Goal: Task Accomplishment & Management: Use online tool/utility

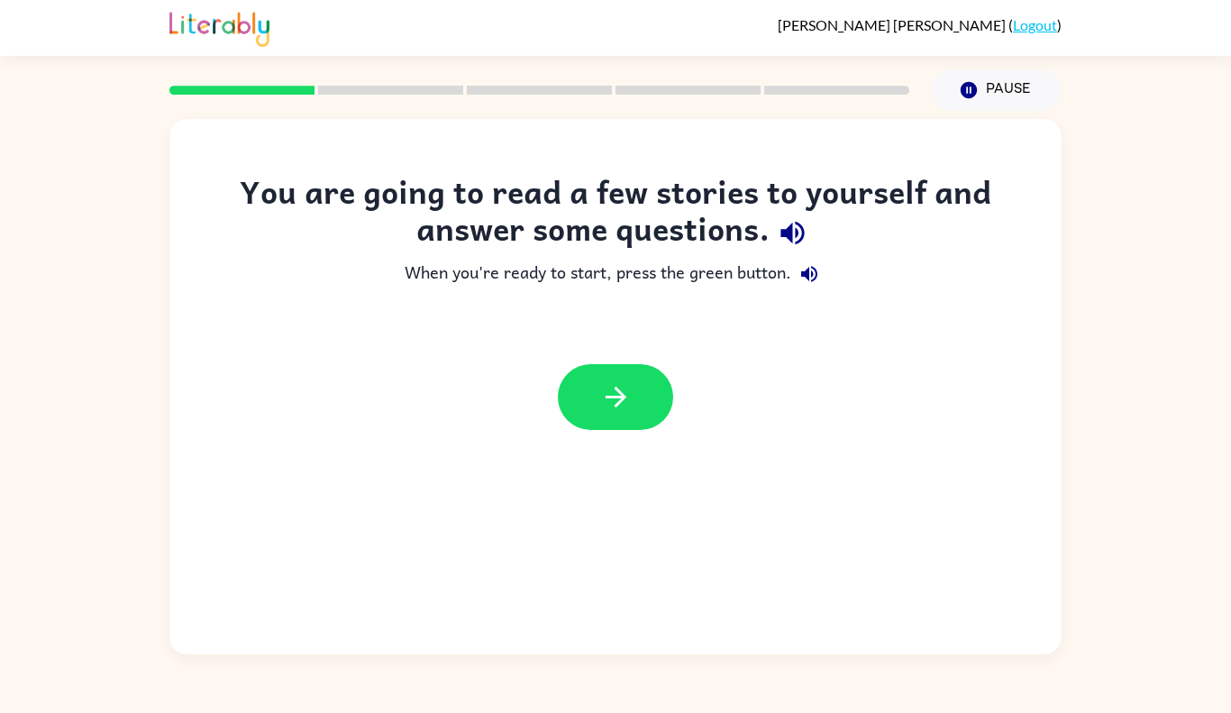
click at [790, 237] on icon "button" at bounding box center [791, 233] width 23 height 23
click at [809, 275] on icon "button" at bounding box center [809, 274] width 16 height 16
click at [669, 395] on button "button" at bounding box center [615, 397] width 115 height 66
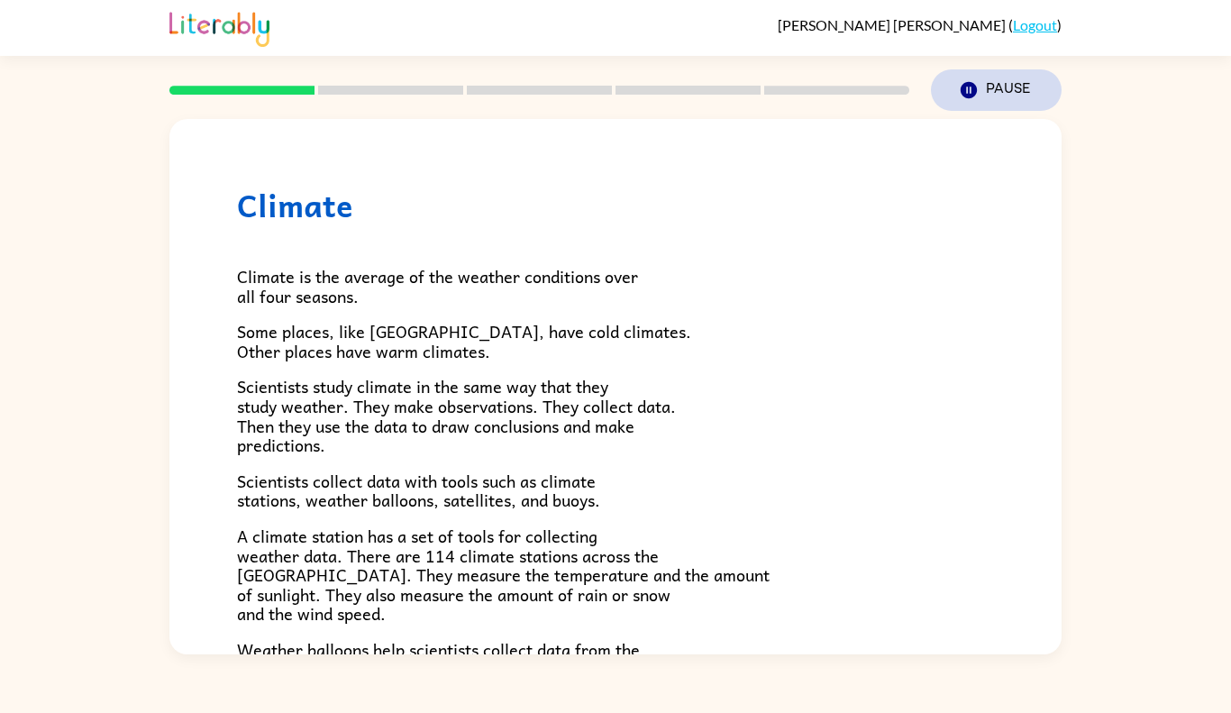
click at [969, 95] on icon "button" at bounding box center [968, 90] width 16 height 16
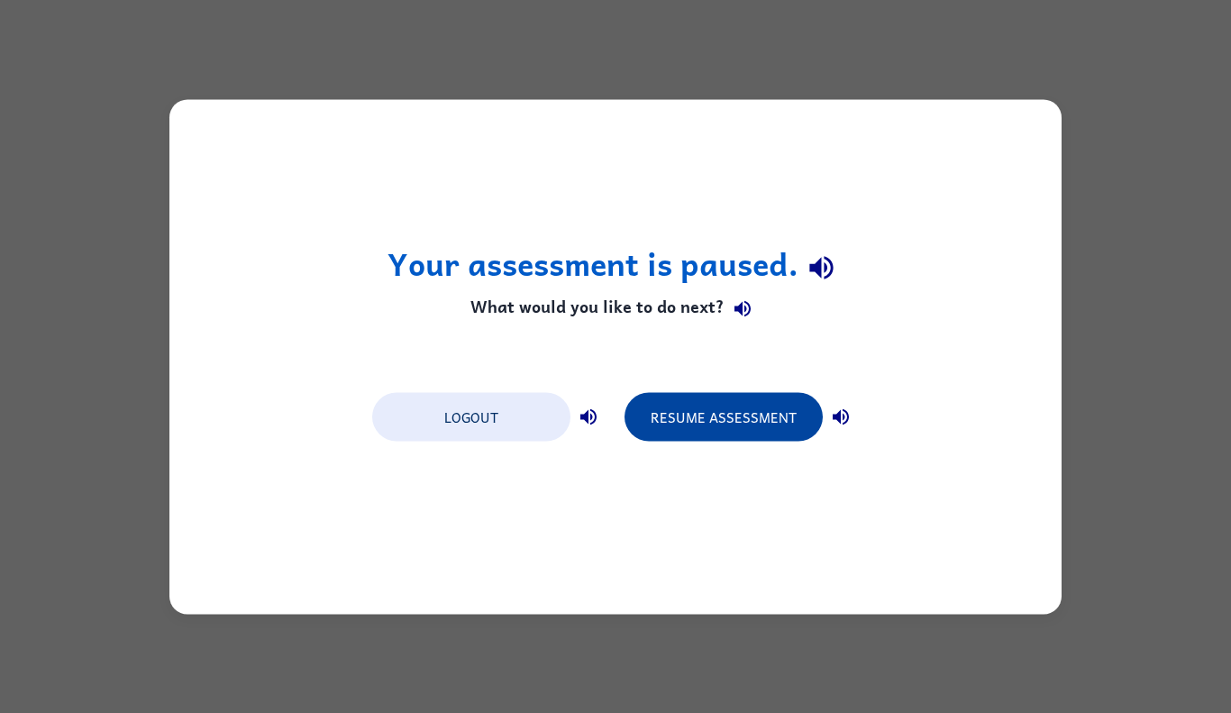
click at [718, 405] on button "Resume Assessment" at bounding box center [723, 416] width 198 height 49
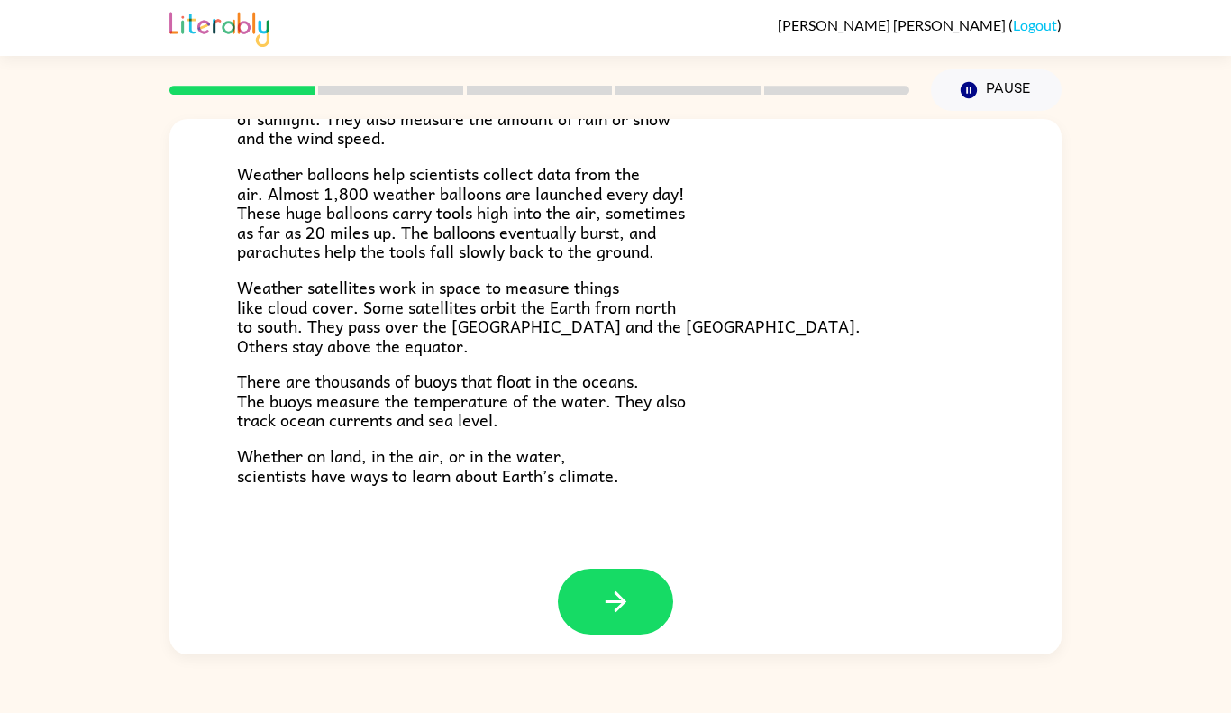
scroll to position [483, 0]
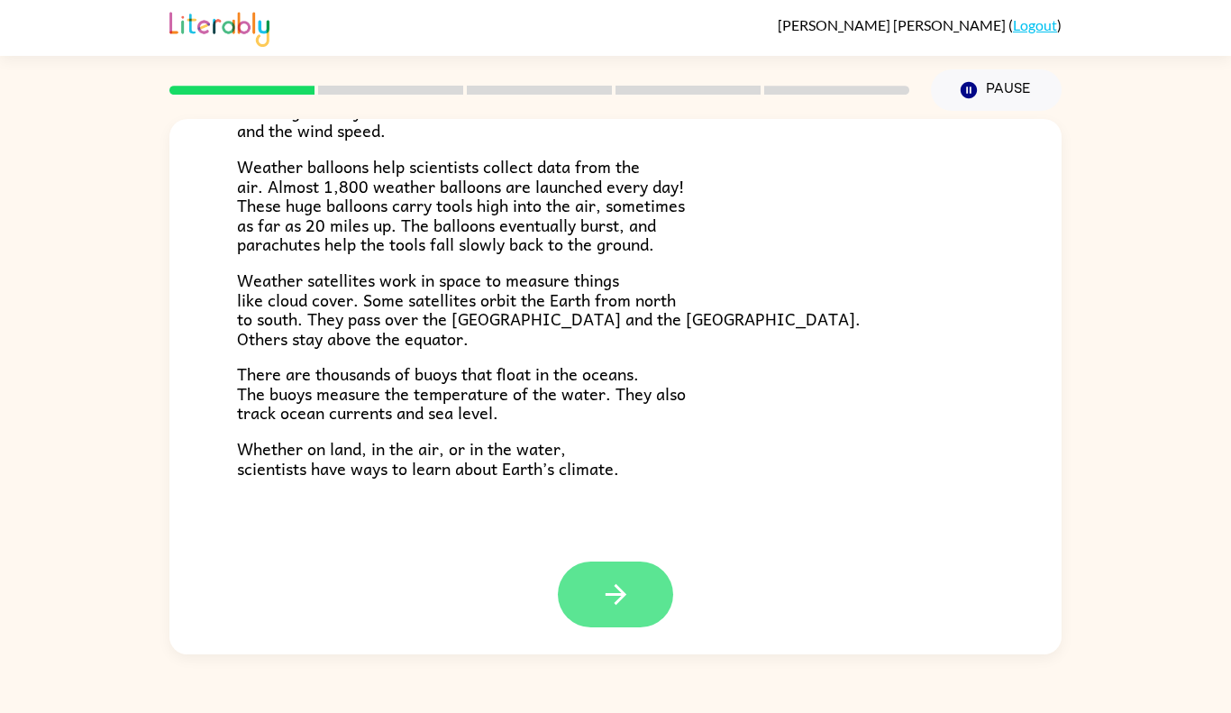
click at [625, 574] on button "button" at bounding box center [615, 594] width 115 height 66
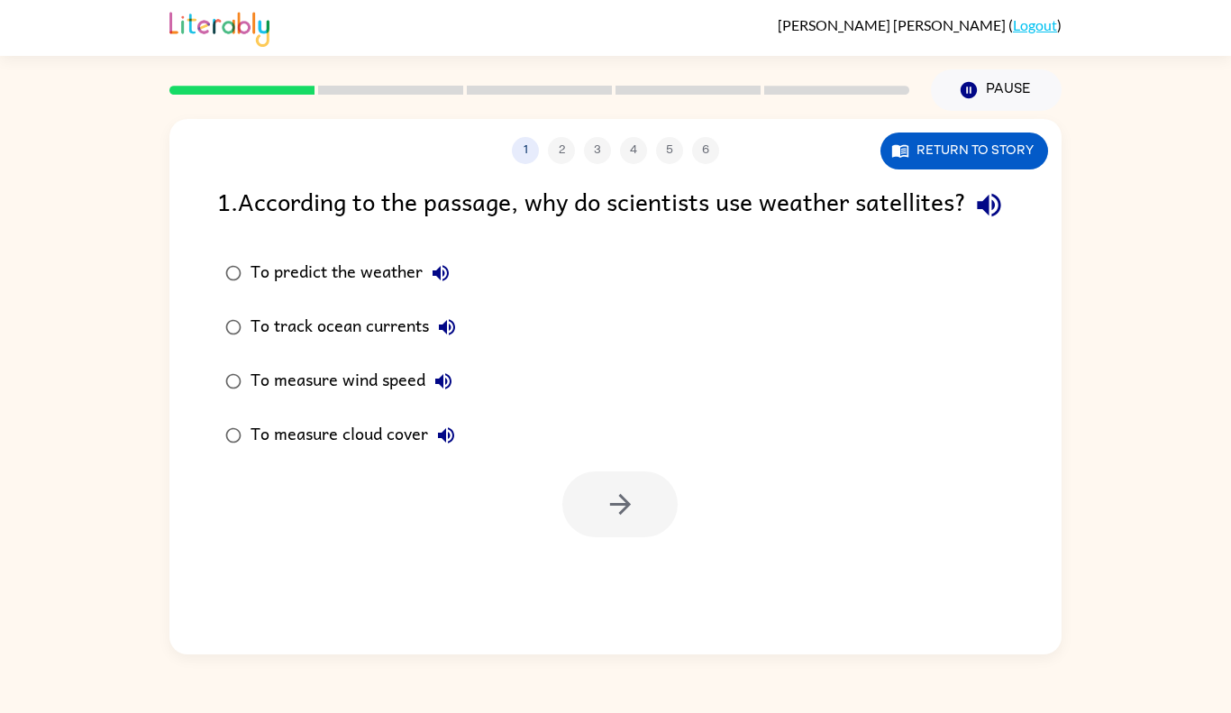
click at [316, 291] on div "To predict the weather" at bounding box center [354, 273] width 208 height 36
click at [618, 523] on button "button" at bounding box center [619, 504] width 115 height 66
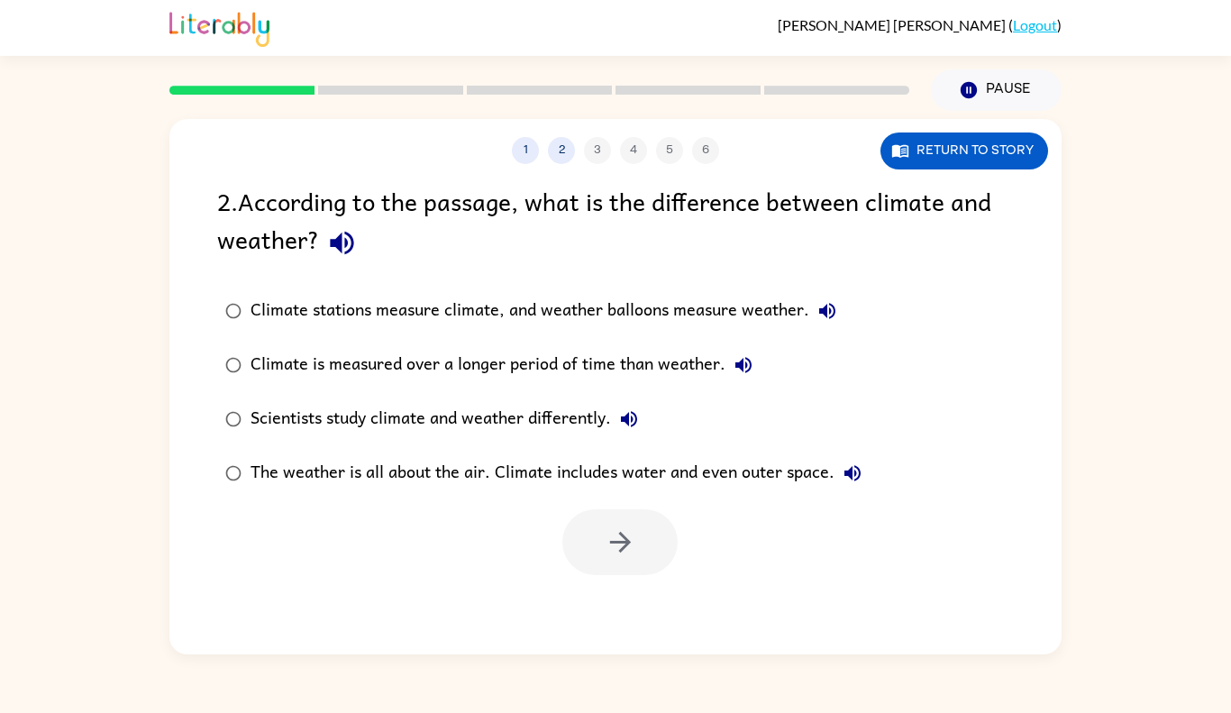
click at [647, 329] on div "Climate stations measure climate, and weather balloons measure weather." at bounding box center [547, 311] width 595 height 36
click at [647, 321] on div "Climate stations measure climate, and weather balloons measure weather." at bounding box center [547, 311] width 595 height 36
click at [624, 532] on icon "button" at bounding box center [621, 542] width 32 height 32
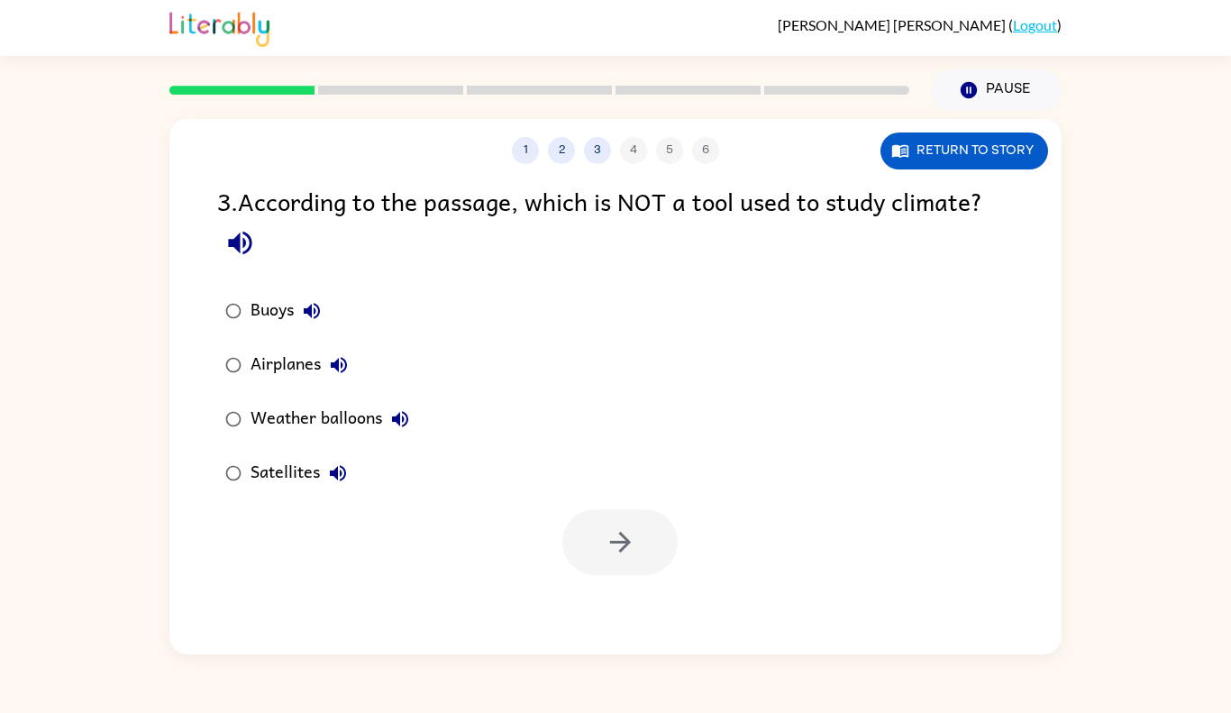
click at [275, 372] on div "Airplanes" at bounding box center [303, 365] width 106 height 36
click at [641, 527] on button "button" at bounding box center [619, 542] width 115 height 66
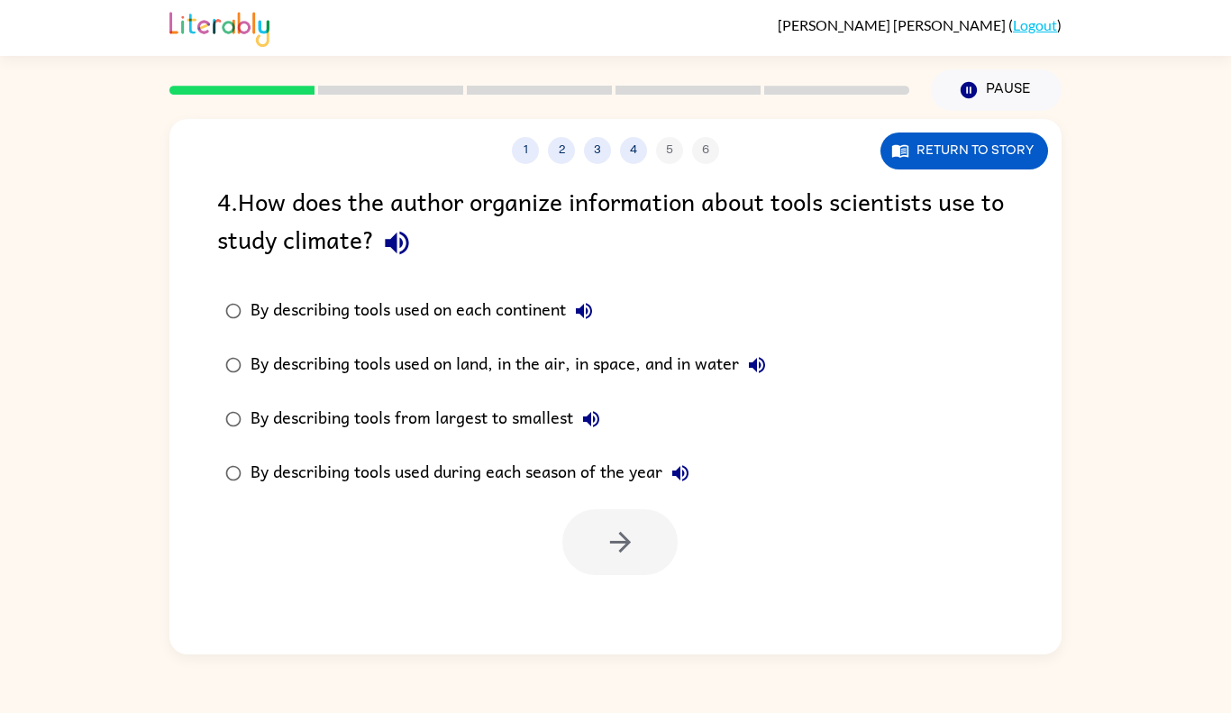
click at [661, 371] on div "By describing tools used on land, in the air, in space, and in water" at bounding box center [512, 365] width 524 height 36
click at [615, 554] on icon "button" at bounding box center [621, 542] width 32 height 32
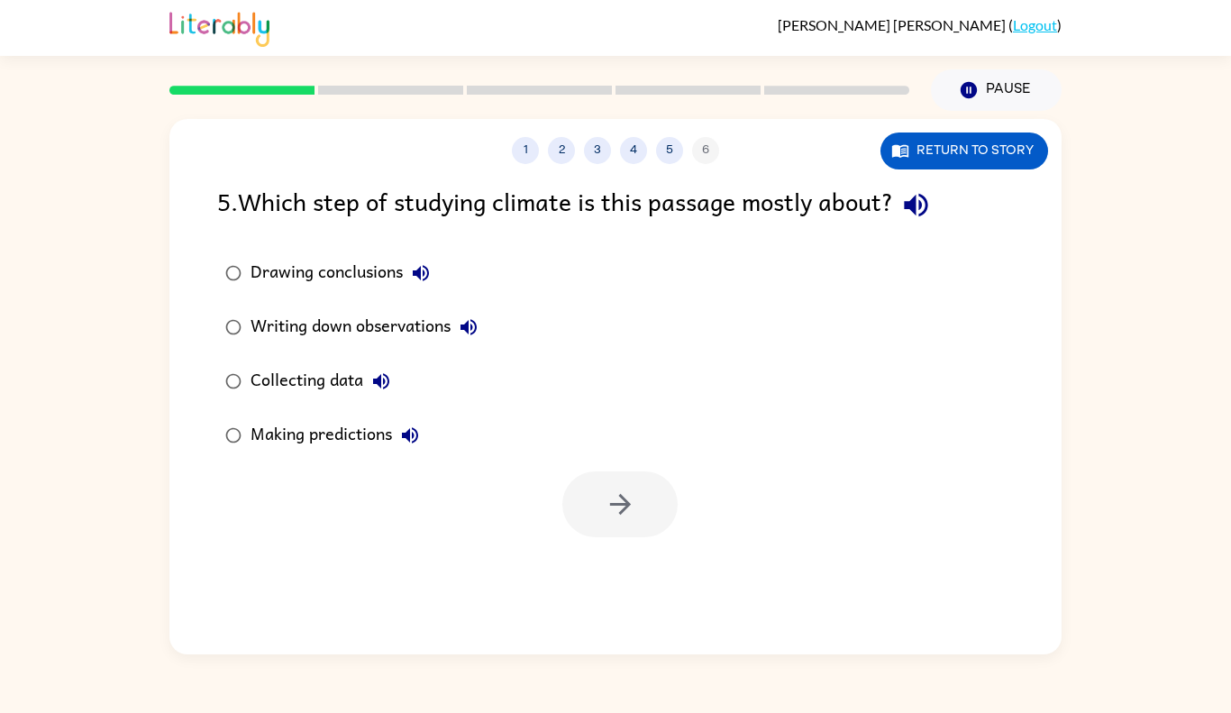
click at [303, 386] on div "Collecting data" at bounding box center [324, 381] width 149 height 36
click at [564, 531] on div at bounding box center [619, 504] width 115 height 66
click at [614, 509] on icon "button" at bounding box center [621, 504] width 32 height 32
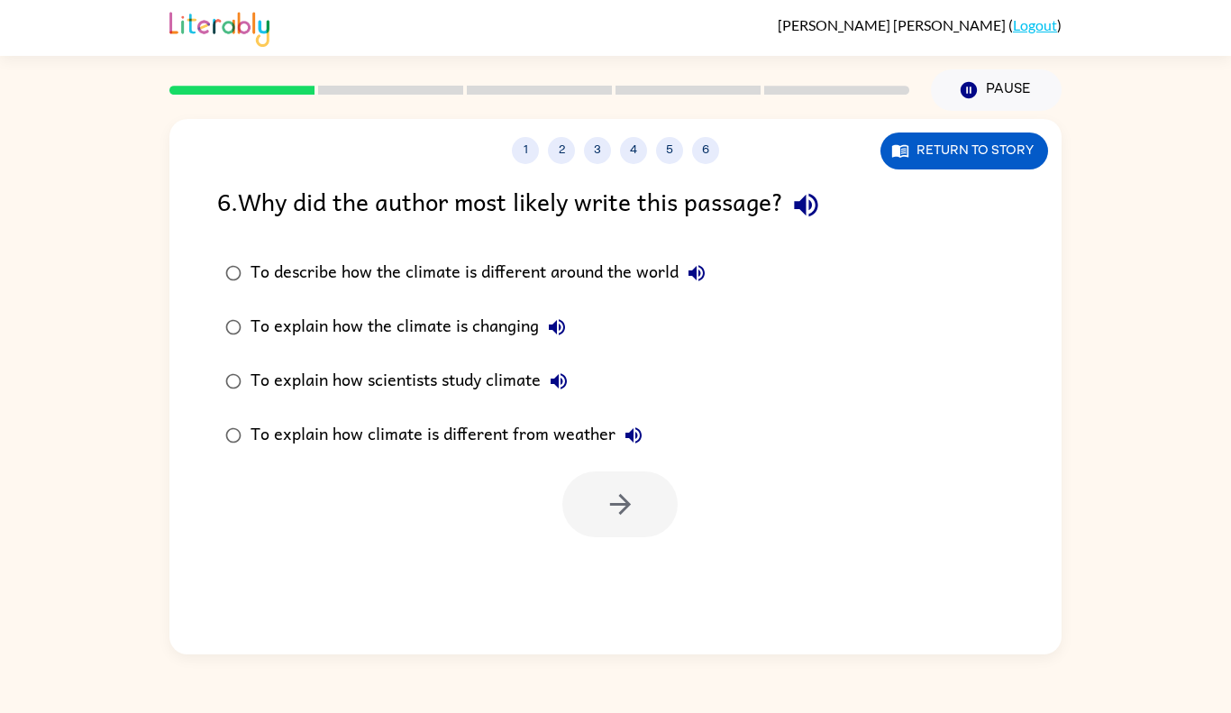
click at [471, 382] on div "To explain how scientists study climate" at bounding box center [413, 381] width 326 height 36
click at [631, 520] on icon "button" at bounding box center [621, 504] width 32 height 32
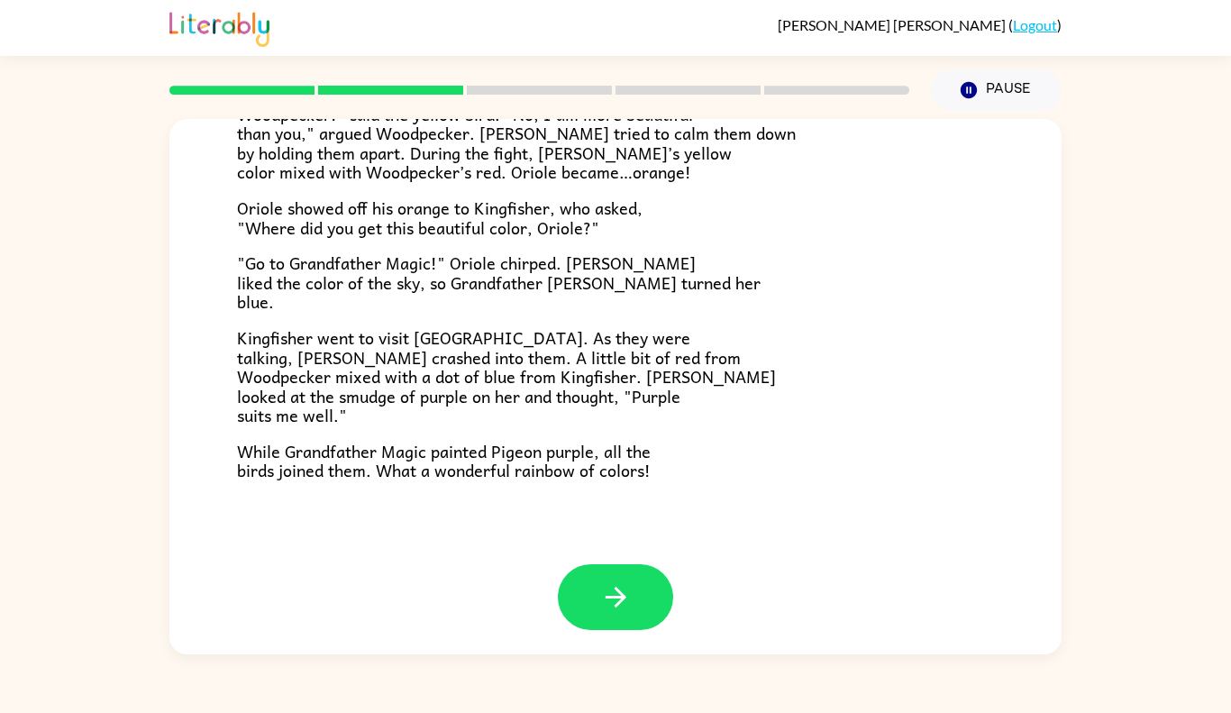
scroll to position [444, 0]
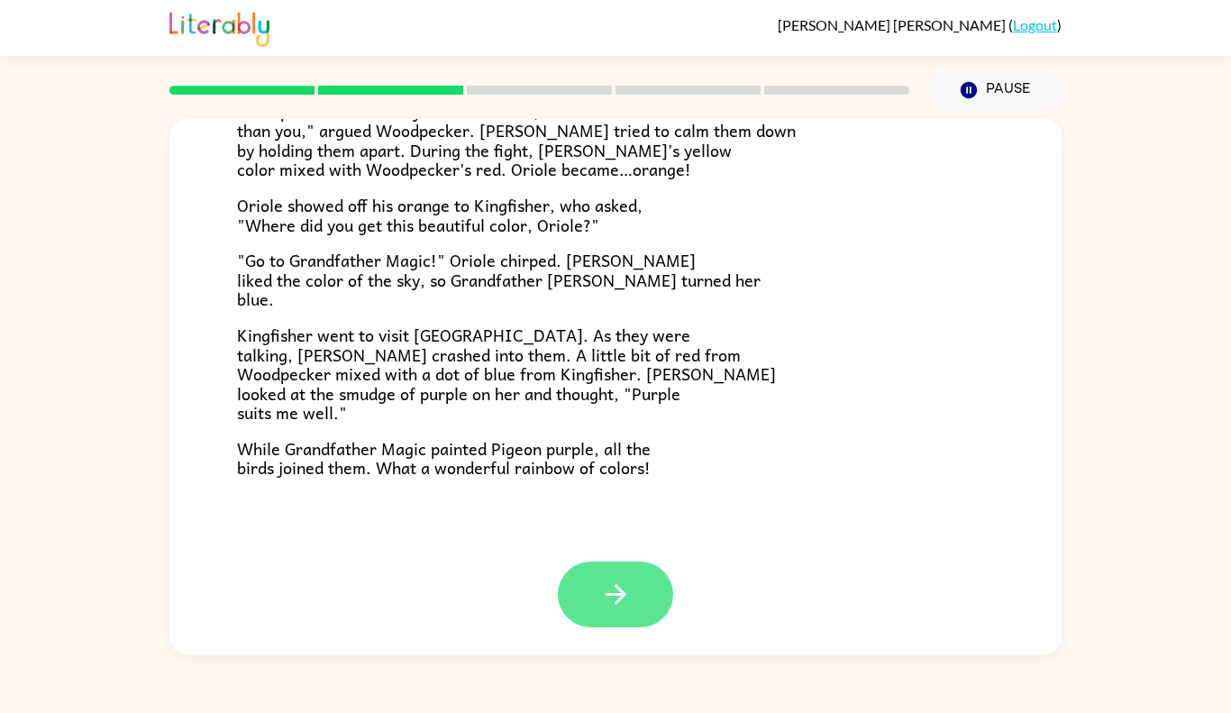
click at [653, 588] on button "button" at bounding box center [615, 594] width 115 height 66
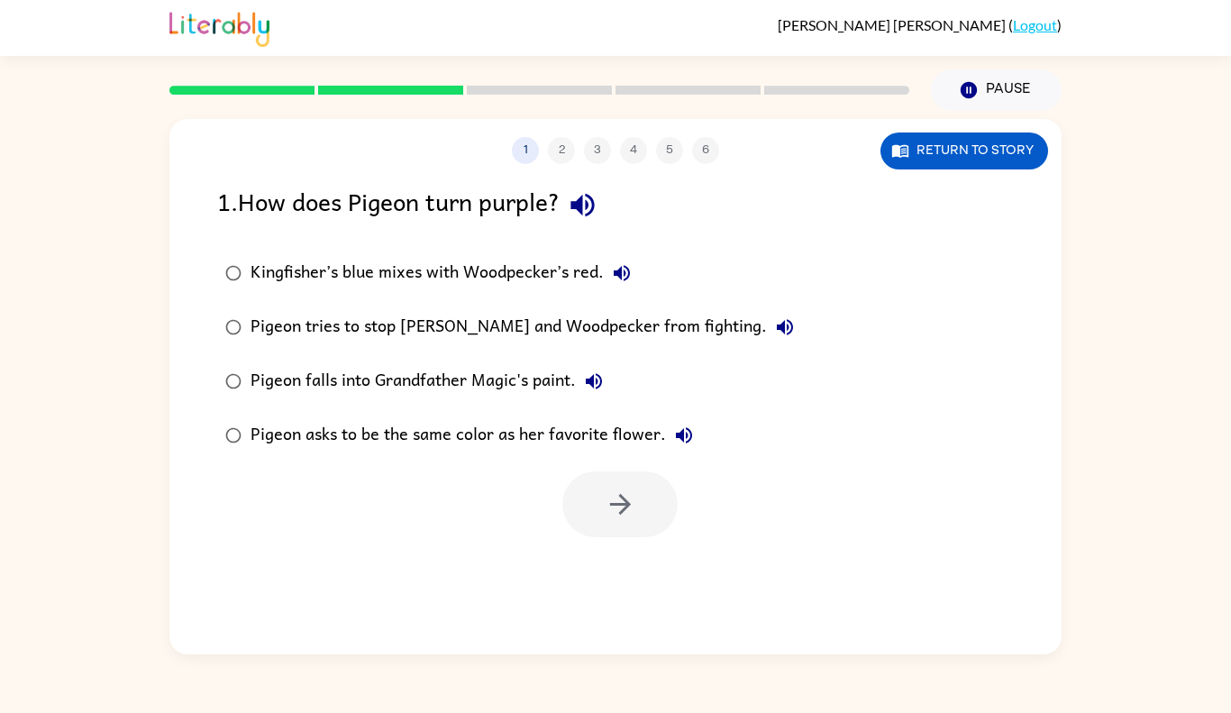
scroll to position [0, 0]
click at [507, 288] on div "Kingfisher’s blue mixes with Woodpecker’s red." at bounding box center [444, 273] width 389 height 36
click at [613, 509] on icon "button" at bounding box center [621, 504] width 32 height 32
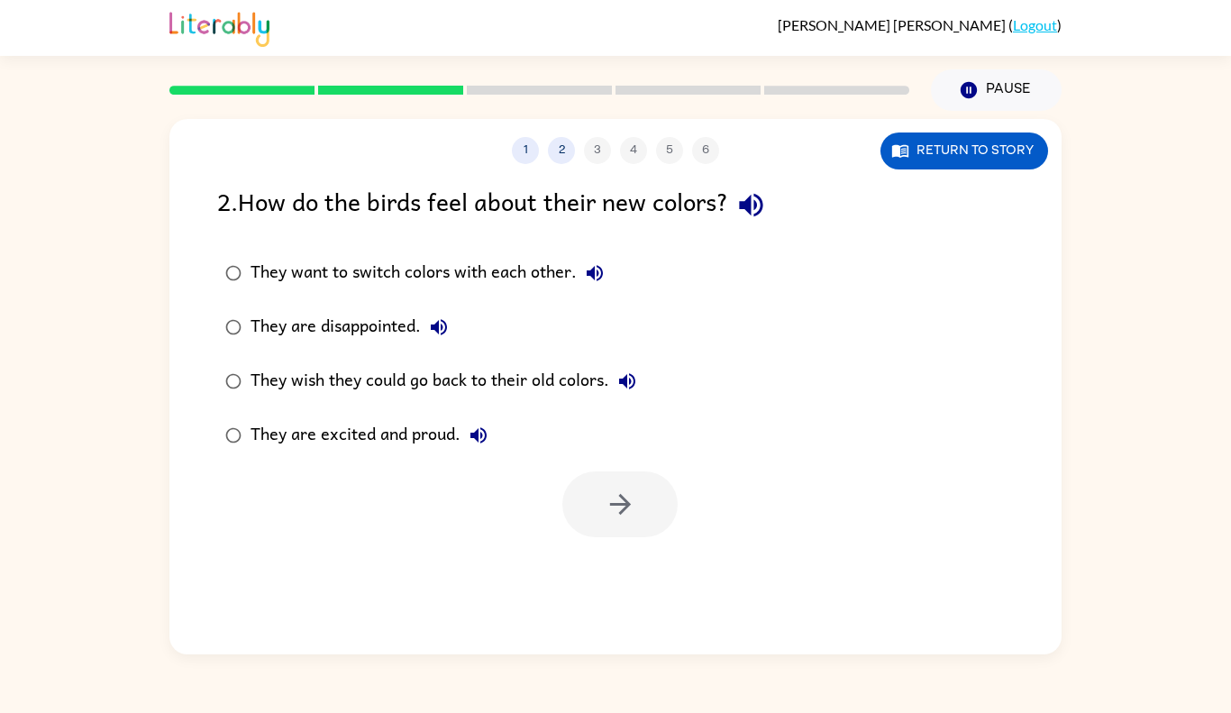
click at [378, 432] on div "They are excited and proud." at bounding box center [373, 435] width 246 height 36
click at [600, 514] on button "button" at bounding box center [619, 504] width 115 height 66
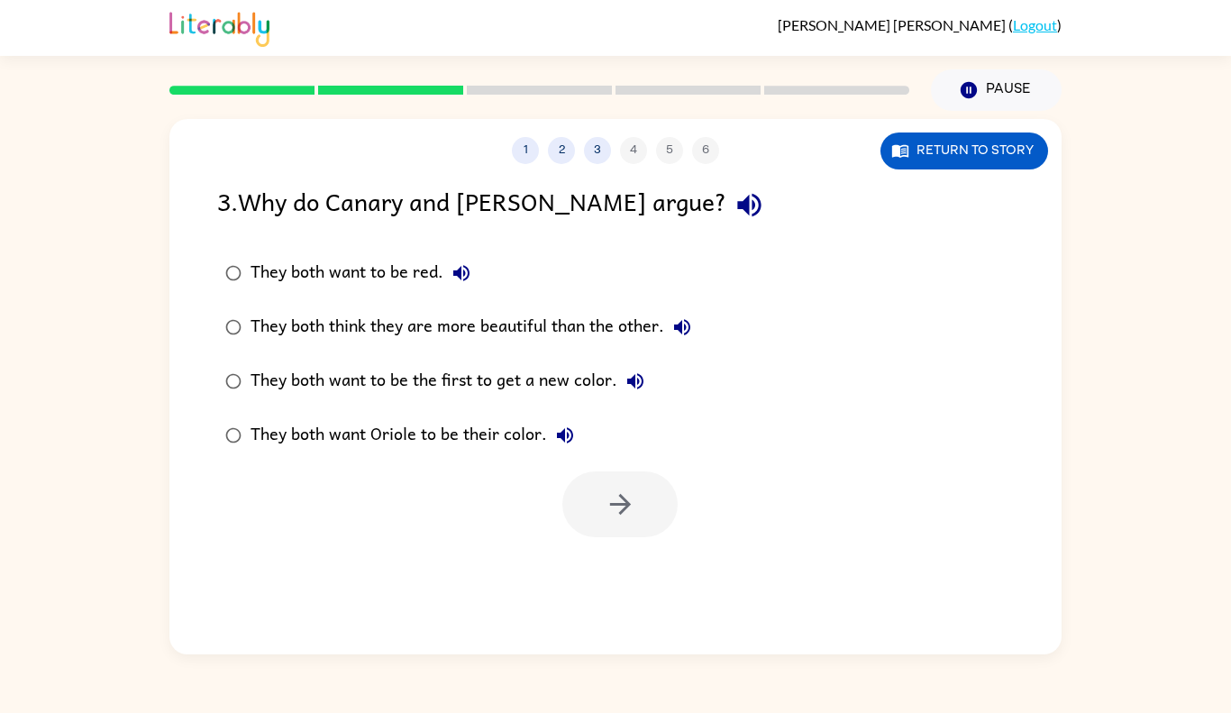
click at [567, 332] on div "They both think they are more beautiful than the other." at bounding box center [475, 327] width 450 height 36
click at [634, 503] on icon "button" at bounding box center [621, 504] width 32 height 32
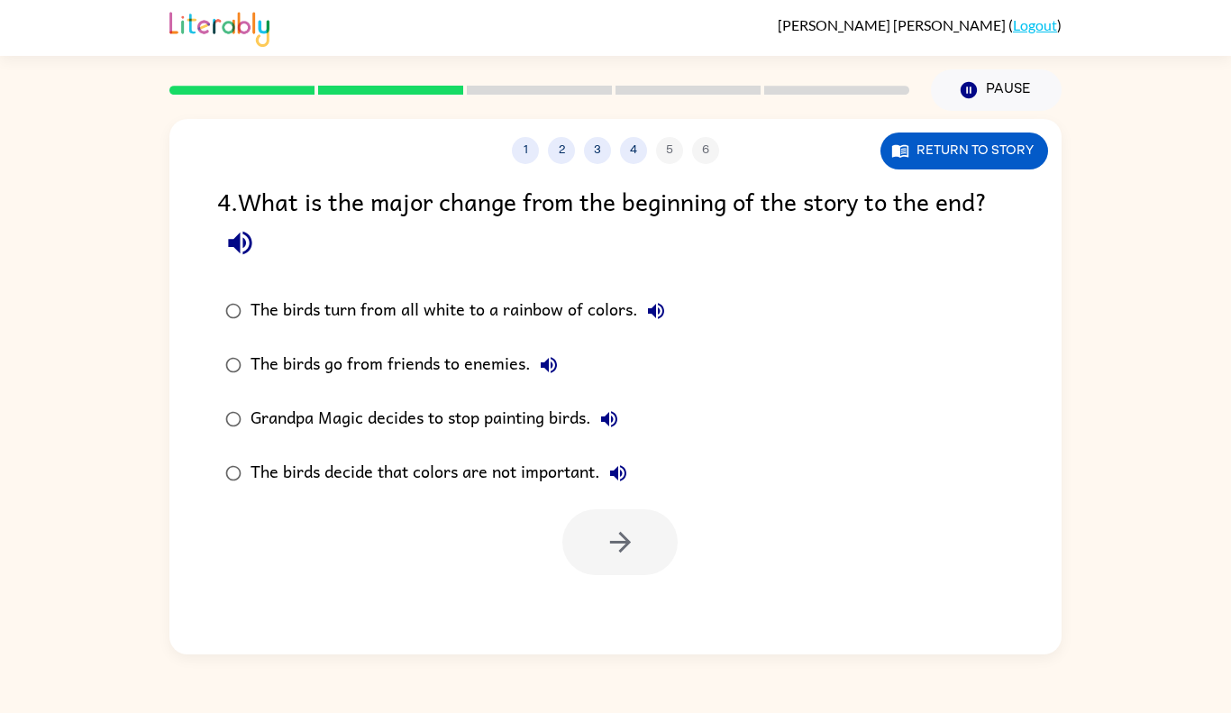
click at [527, 309] on div "The birds turn from all white to a rainbow of colors." at bounding box center [461, 311] width 423 height 36
click at [614, 562] on button "button" at bounding box center [619, 542] width 115 height 66
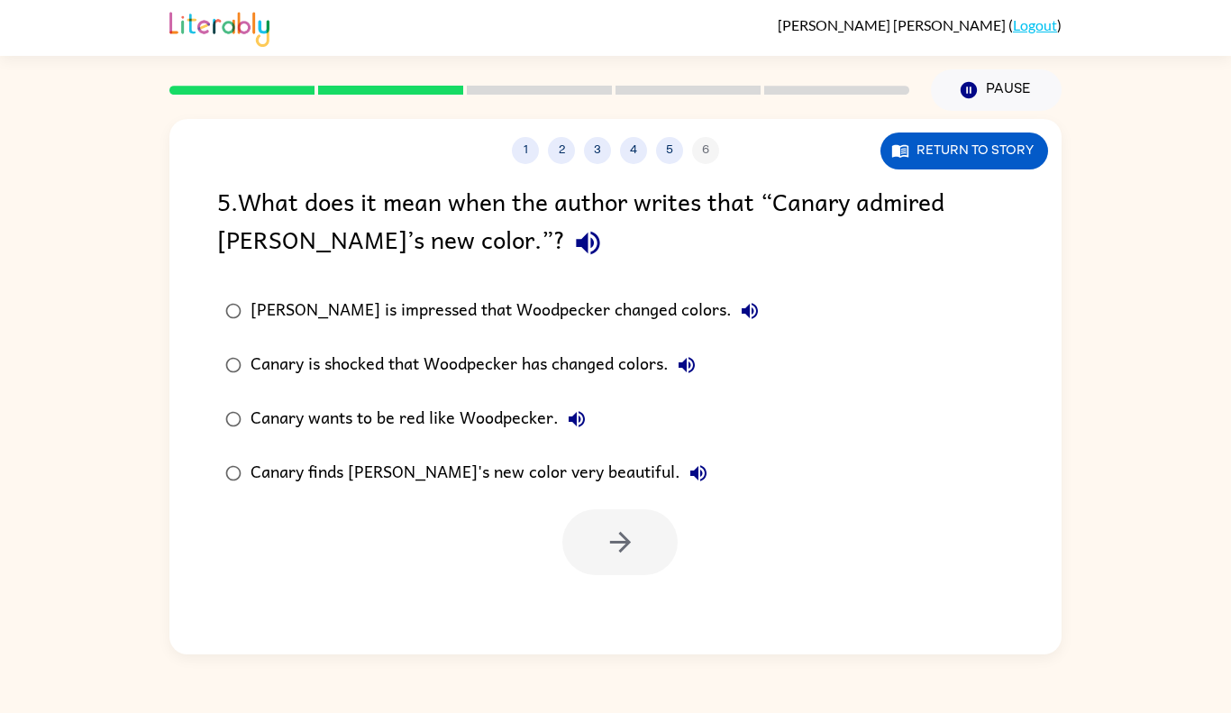
click at [564, 312] on div "[PERSON_NAME] is impressed that Woodpecker changed colors." at bounding box center [508, 311] width 517 height 36
click at [609, 563] on button "button" at bounding box center [619, 542] width 115 height 66
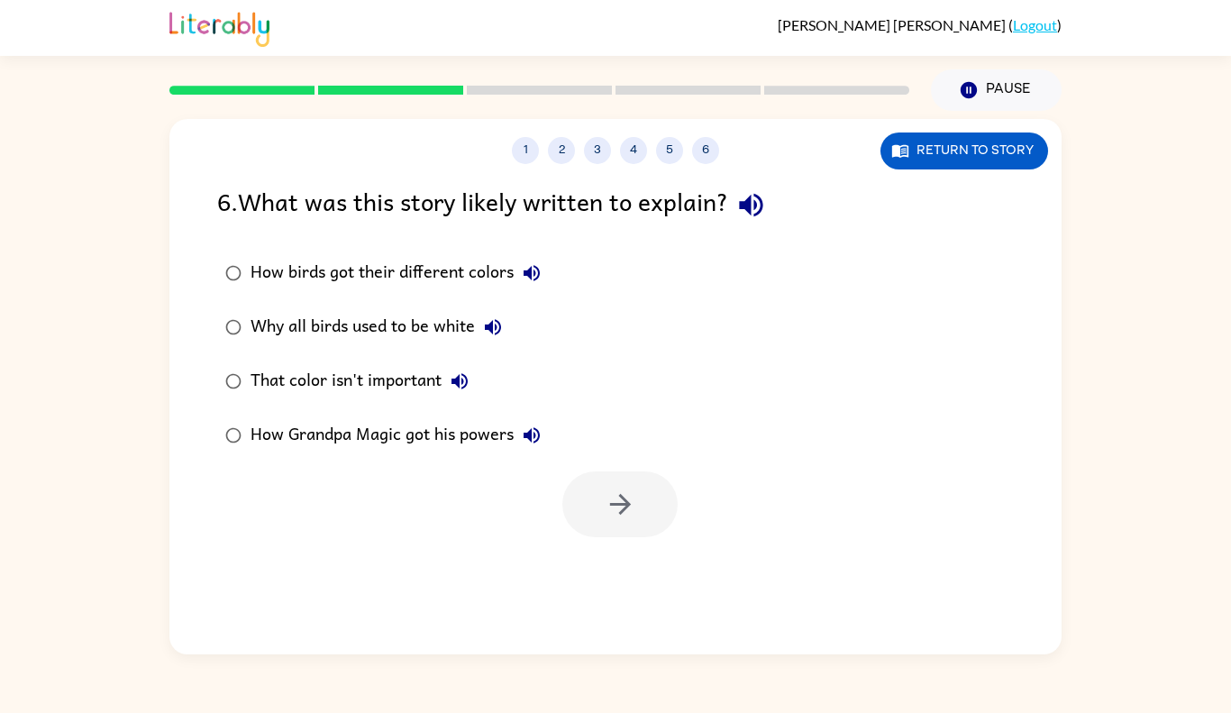
click at [406, 275] on div "How birds got their different colors" at bounding box center [399, 273] width 299 height 36
click at [655, 495] on button "button" at bounding box center [619, 504] width 115 height 66
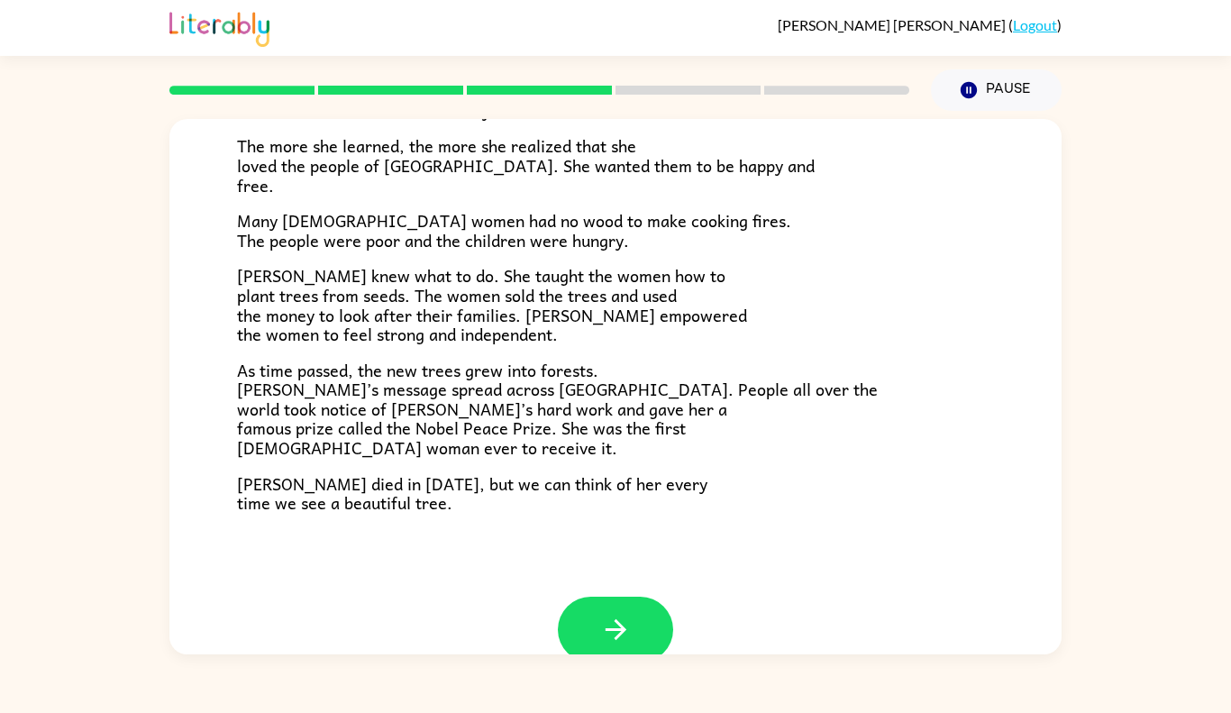
scroll to position [453, 0]
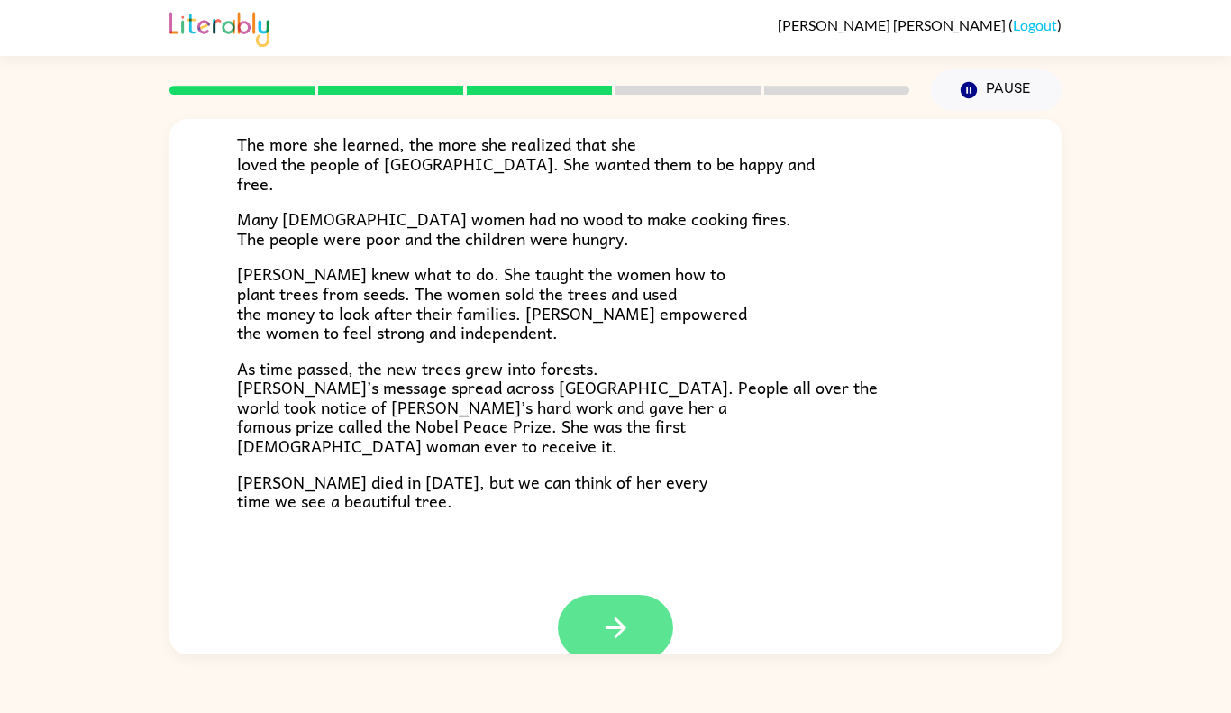
click at [633, 650] on button "button" at bounding box center [615, 628] width 115 height 66
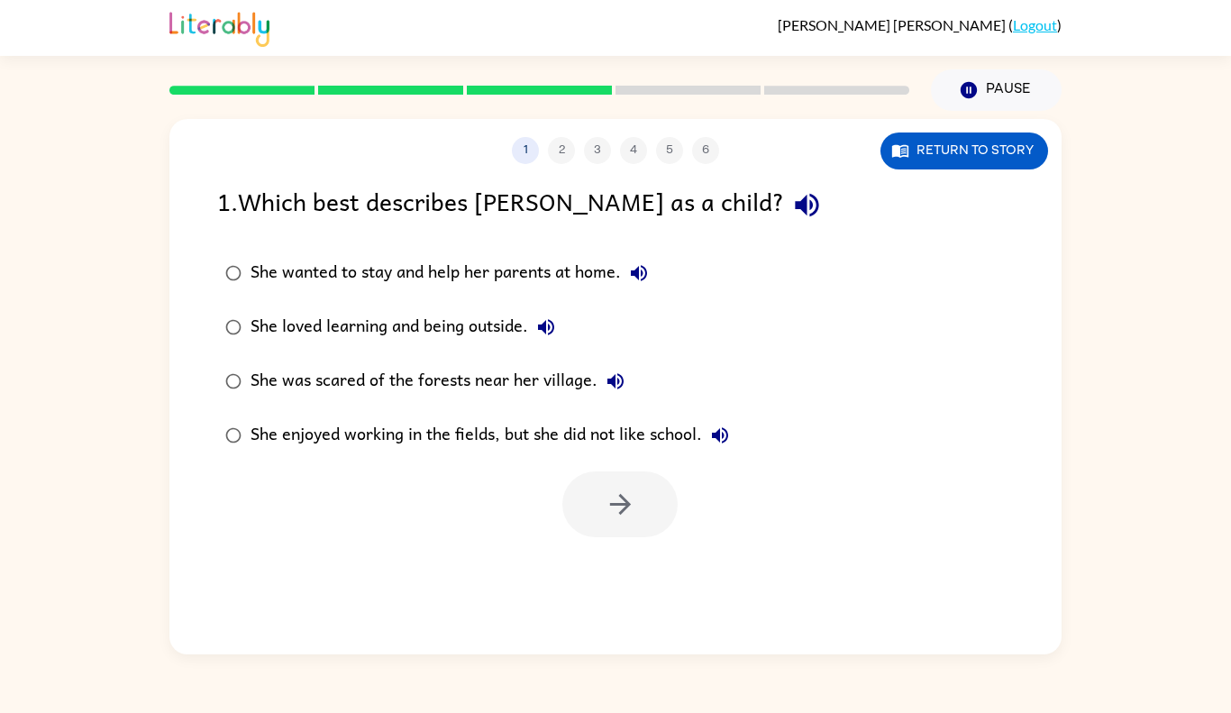
scroll to position [0, 0]
click at [396, 446] on div "She enjoyed working in the fields, but she did not like school." at bounding box center [493, 435] width 487 height 36
click at [610, 501] on icon "button" at bounding box center [621, 504] width 32 height 32
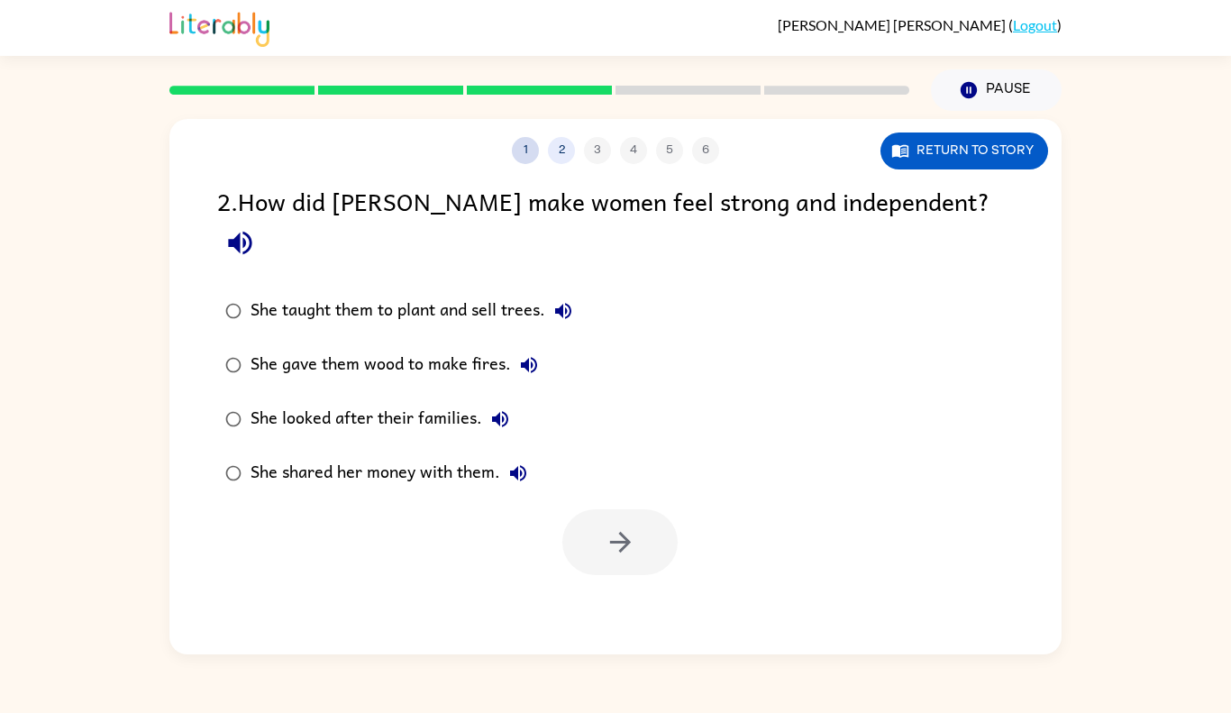
click at [523, 150] on button "1" at bounding box center [525, 150] width 27 height 27
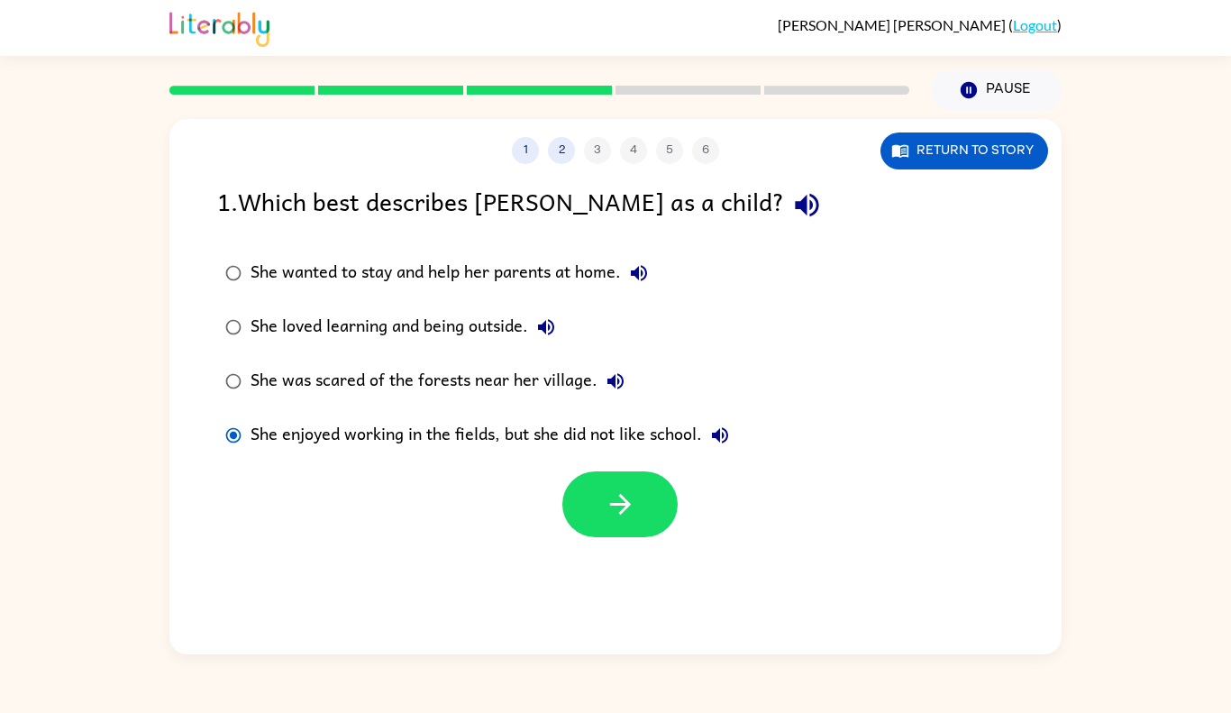
click at [364, 441] on div "She enjoyed working in the fields, but she did not like school." at bounding box center [493, 435] width 487 height 36
click at [361, 427] on div "She enjoyed working in the fields, but she did not like school." at bounding box center [493, 435] width 487 height 36
click at [448, 324] on div "She loved learning and being outside." at bounding box center [407, 327] width 314 height 36
click at [614, 507] on icon "button" at bounding box center [621, 504] width 32 height 32
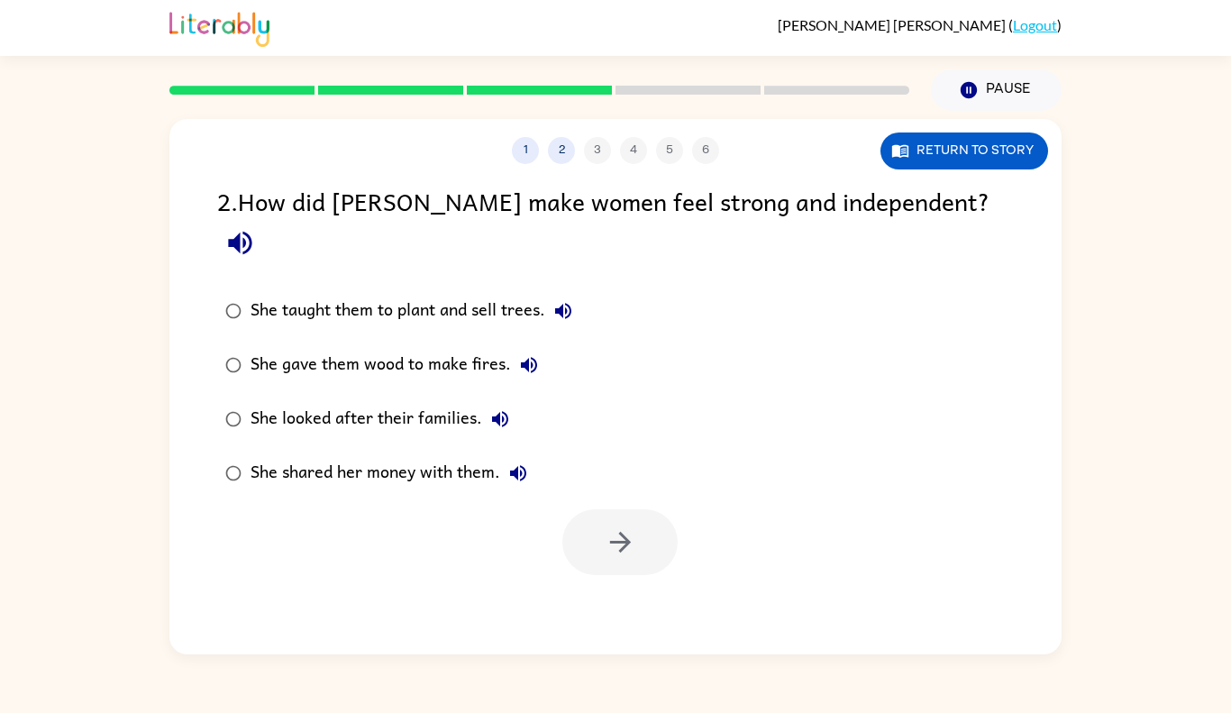
click at [454, 293] on div "She taught them to plant and sell trees." at bounding box center [415, 311] width 331 height 36
click at [649, 529] on button "button" at bounding box center [619, 542] width 115 height 66
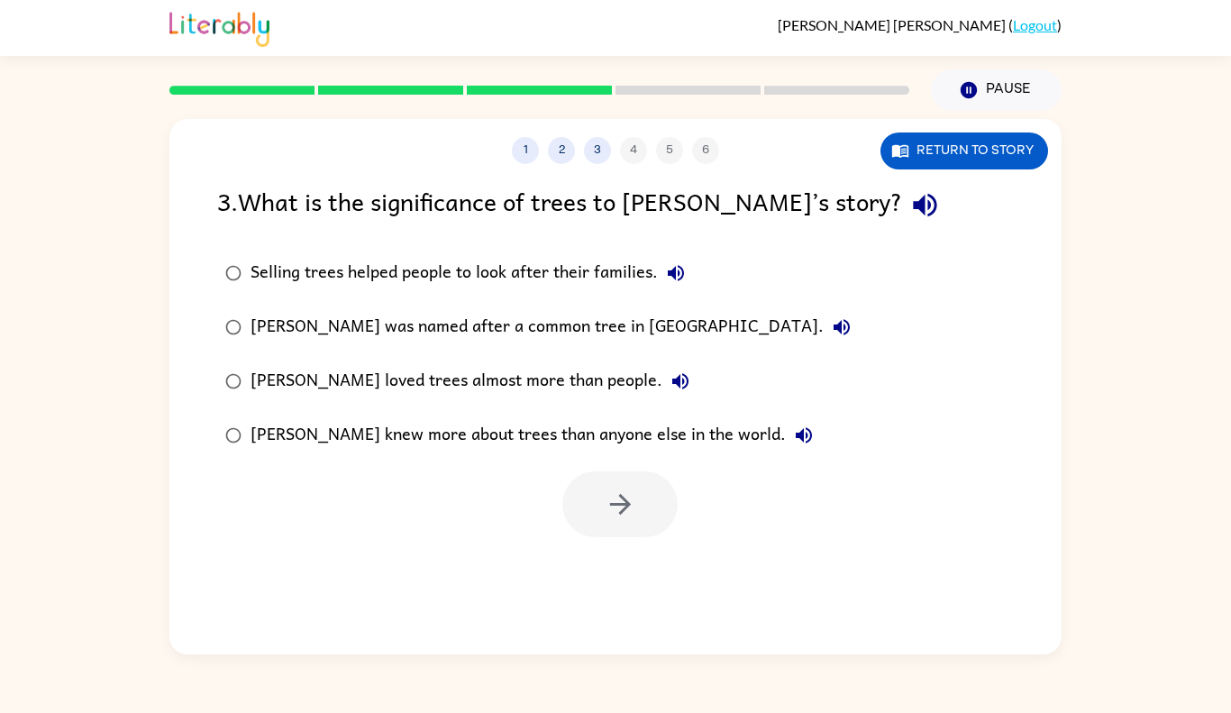
click at [573, 262] on div "Selling trees helped people to look after their families." at bounding box center [471, 273] width 443 height 36
click at [598, 505] on button "button" at bounding box center [619, 504] width 115 height 66
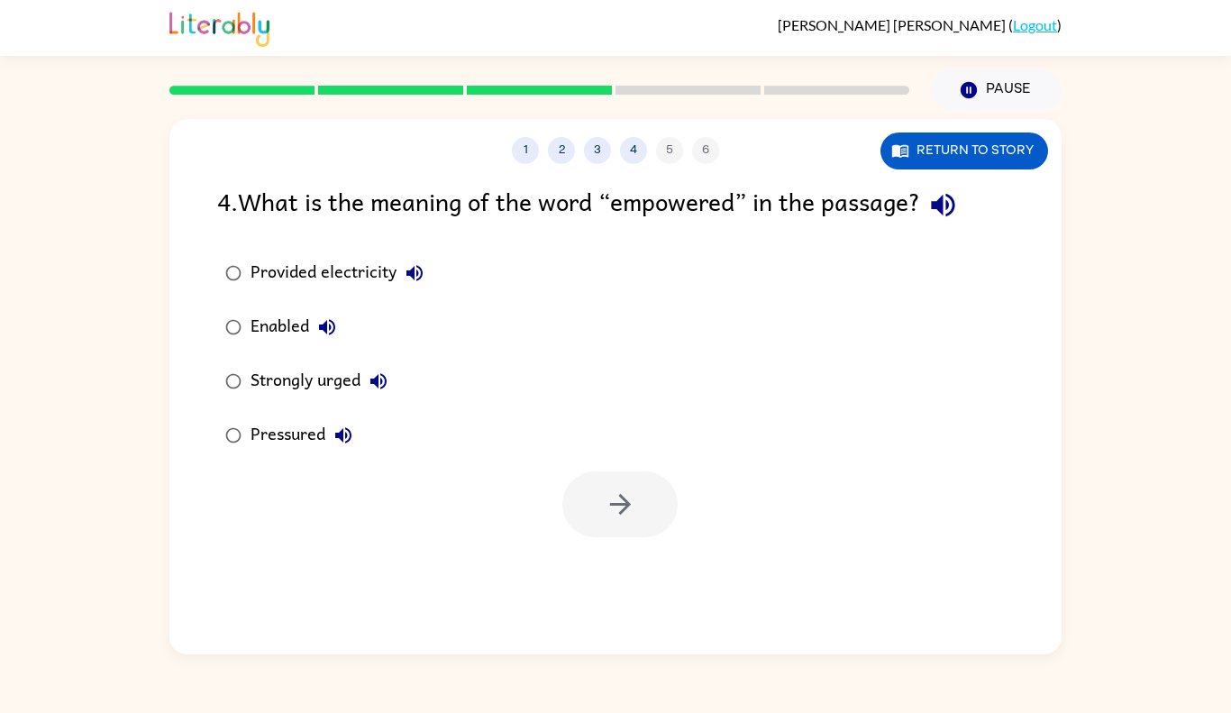
click at [297, 384] on div "Strongly urged" at bounding box center [323, 381] width 146 height 36
click at [623, 509] on icon "button" at bounding box center [619, 504] width 21 height 21
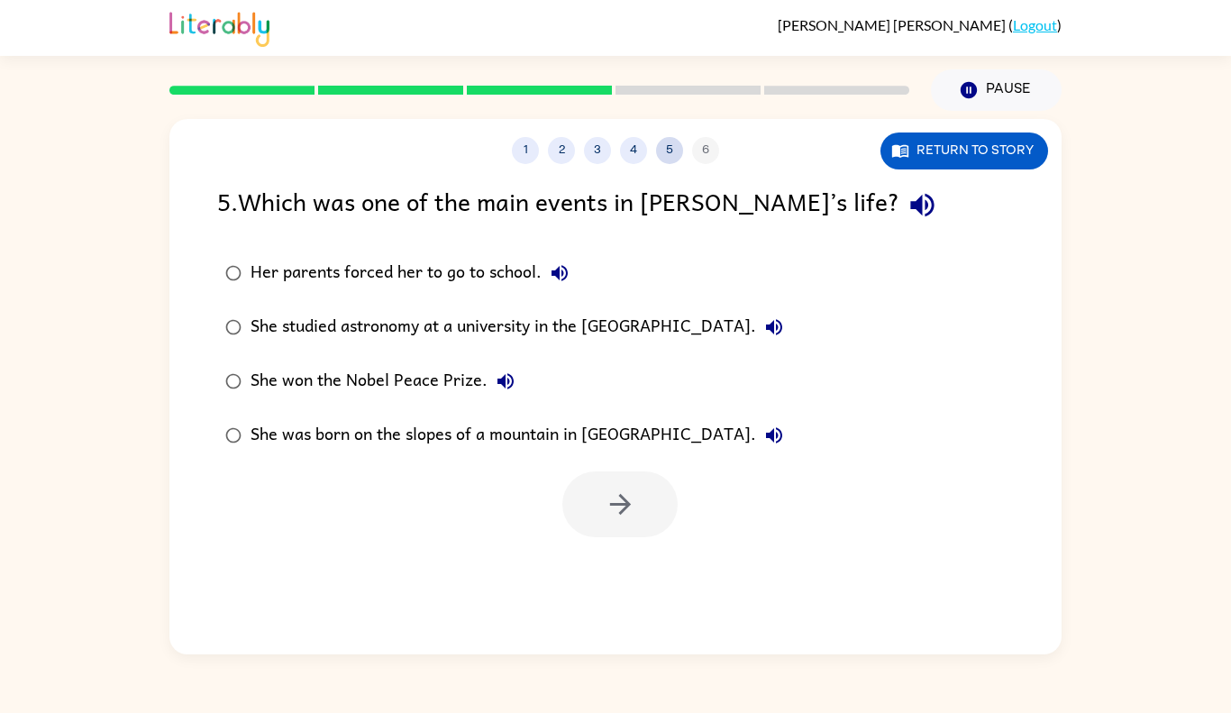
click at [668, 151] on button "5" at bounding box center [669, 150] width 27 height 27
click at [636, 156] on button "4" at bounding box center [633, 150] width 27 height 27
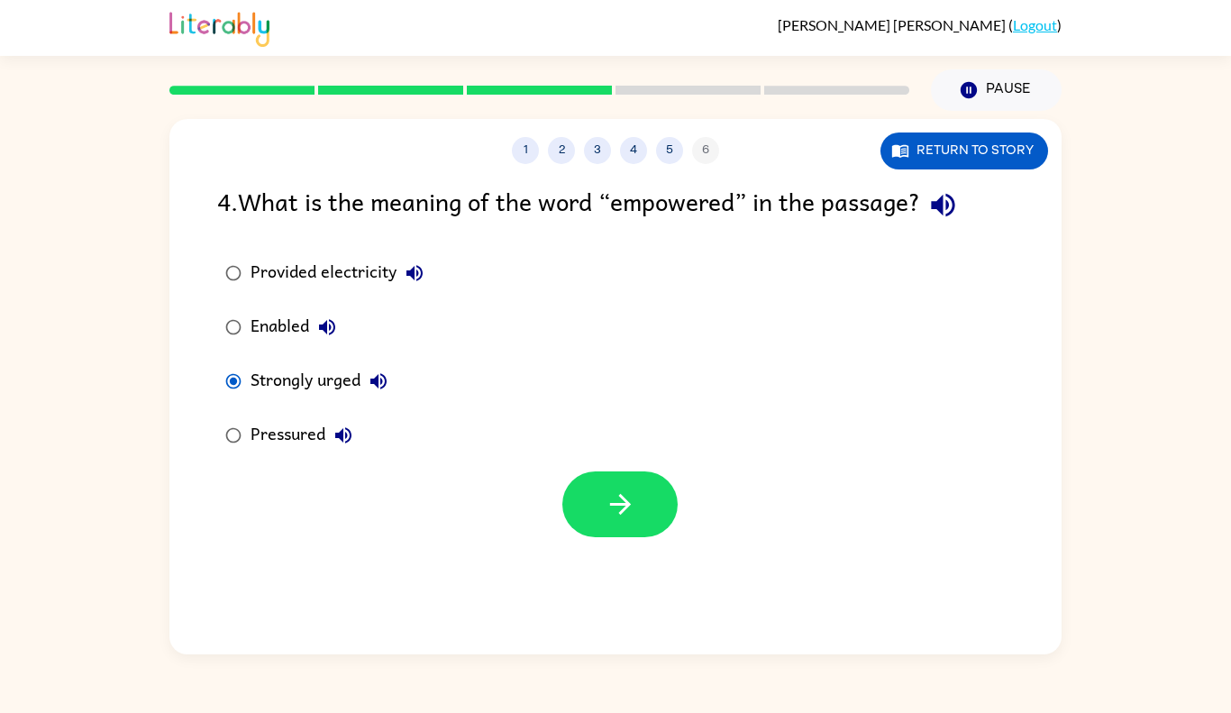
click at [277, 325] on div "Enabled" at bounding box center [297, 327] width 95 height 36
click at [611, 492] on icon "button" at bounding box center [621, 504] width 32 height 32
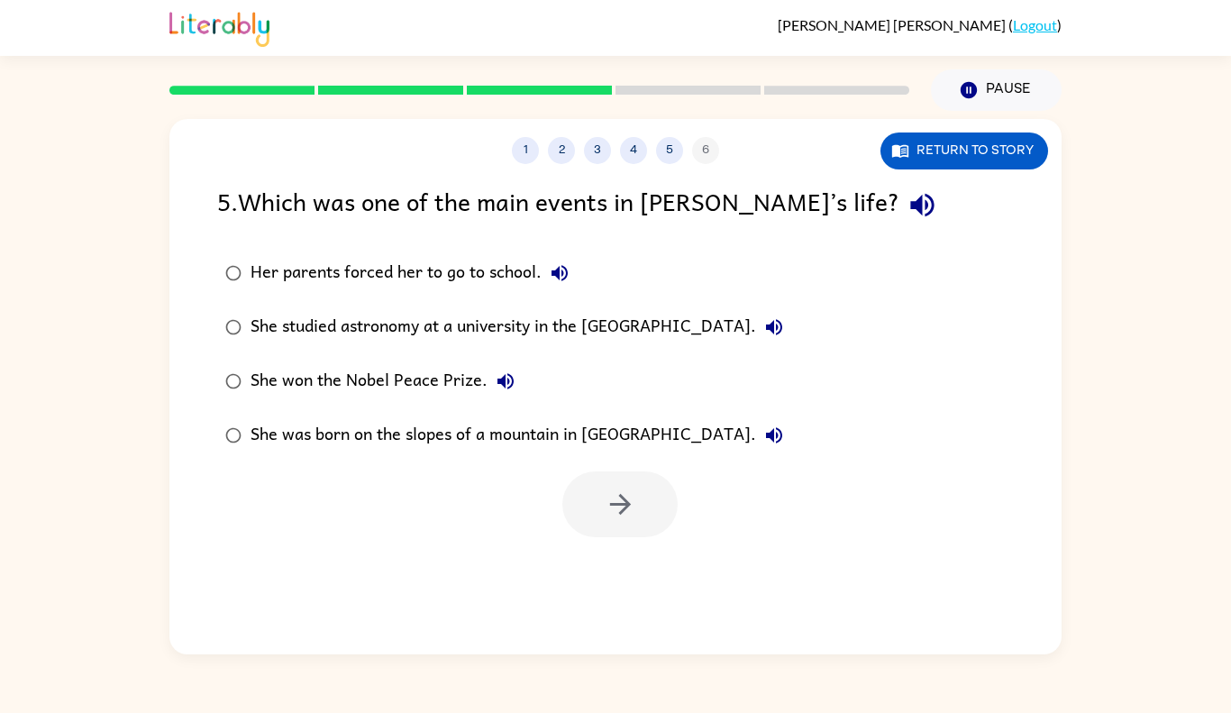
click at [595, 519] on div at bounding box center [619, 504] width 115 height 66
click at [446, 370] on div "She won the Nobel Peace Prize." at bounding box center [386, 381] width 273 height 36
click at [606, 505] on icon "button" at bounding box center [621, 504] width 32 height 32
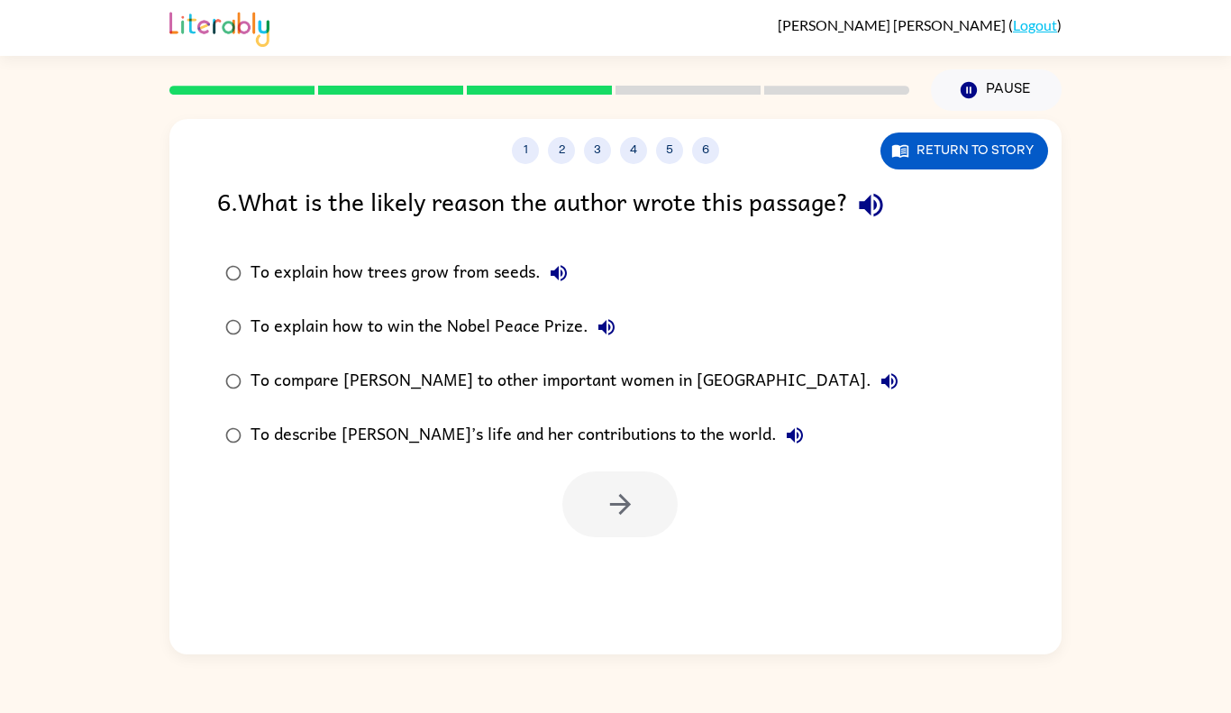
click at [546, 427] on div "To describe [PERSON_NAME]’s life and her contributions to the world." at bounding box center [531, 435] width 562 height 36
click at [611, 505] on icon "button" at bounding box center [619, 504] width 21 height 21
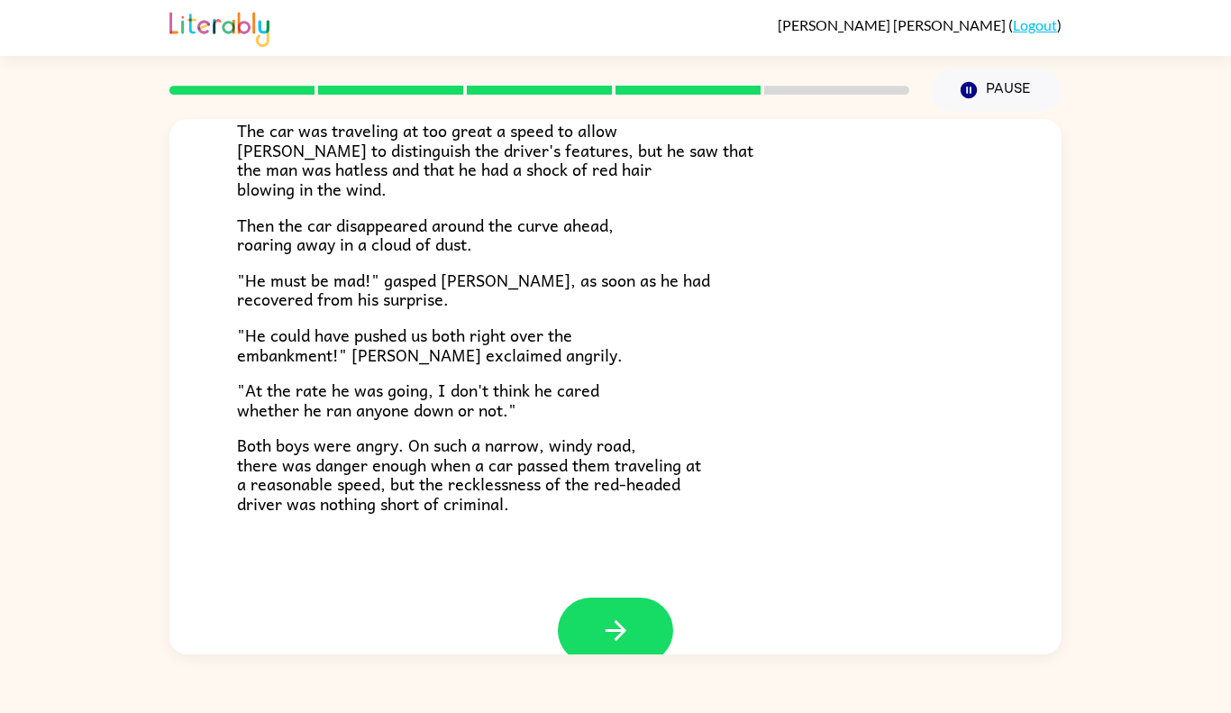
scroll to position [479, 0]
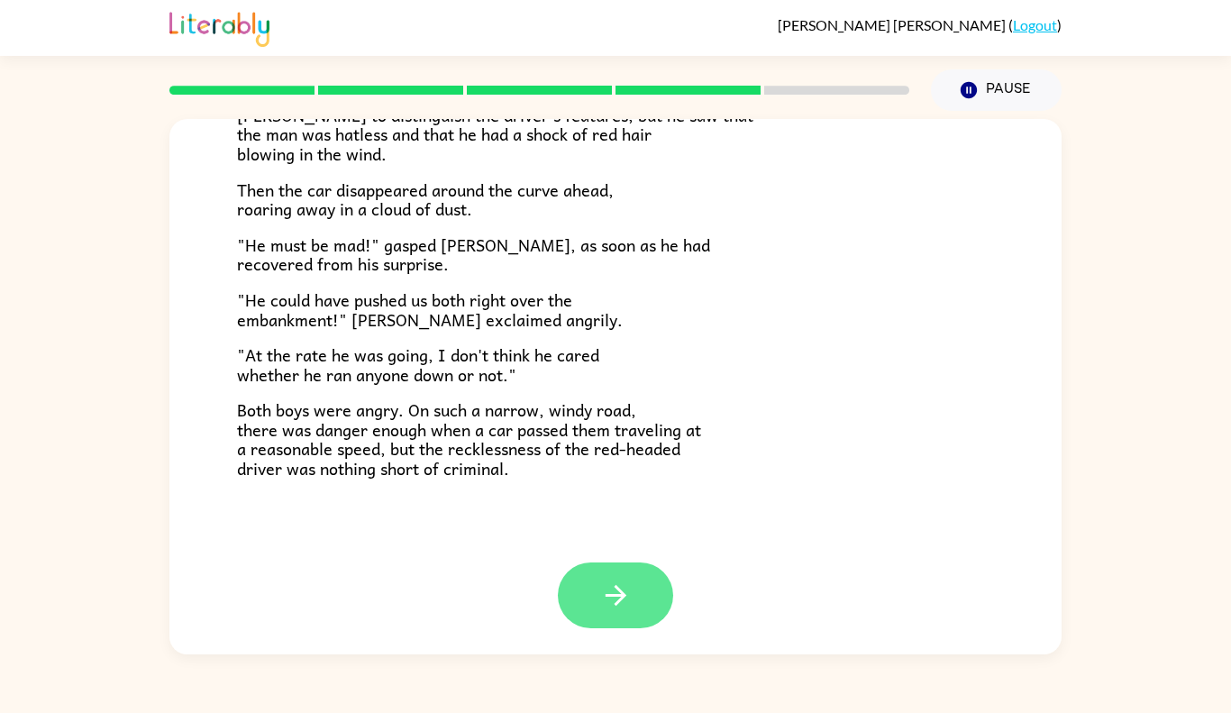
click at [621, 607] on icon "button" at bounding box center [616, 595] width 32 height 32
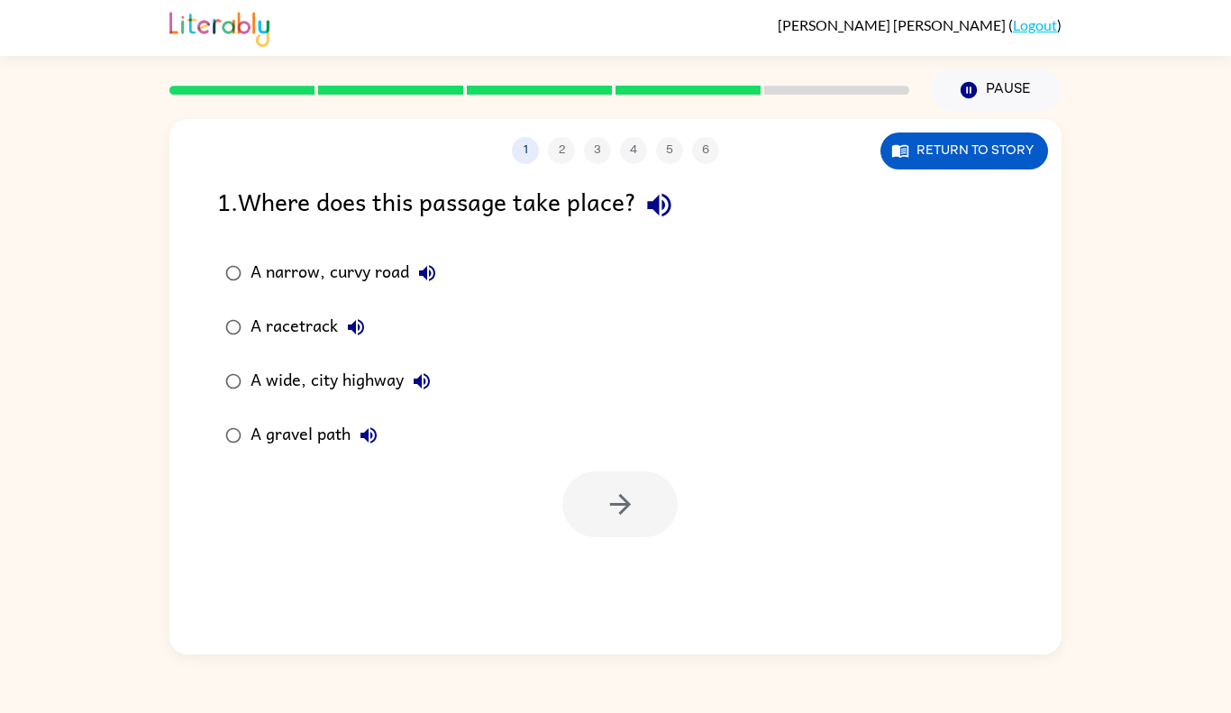
scroll to position [0, 0]
click at [314, 262] on div "A narrow, curvy road" at bounding box center [347, 273] width 195 height 36
click at [587, 503] on button "button" at bounding box center [619, 504] width 115 height 66
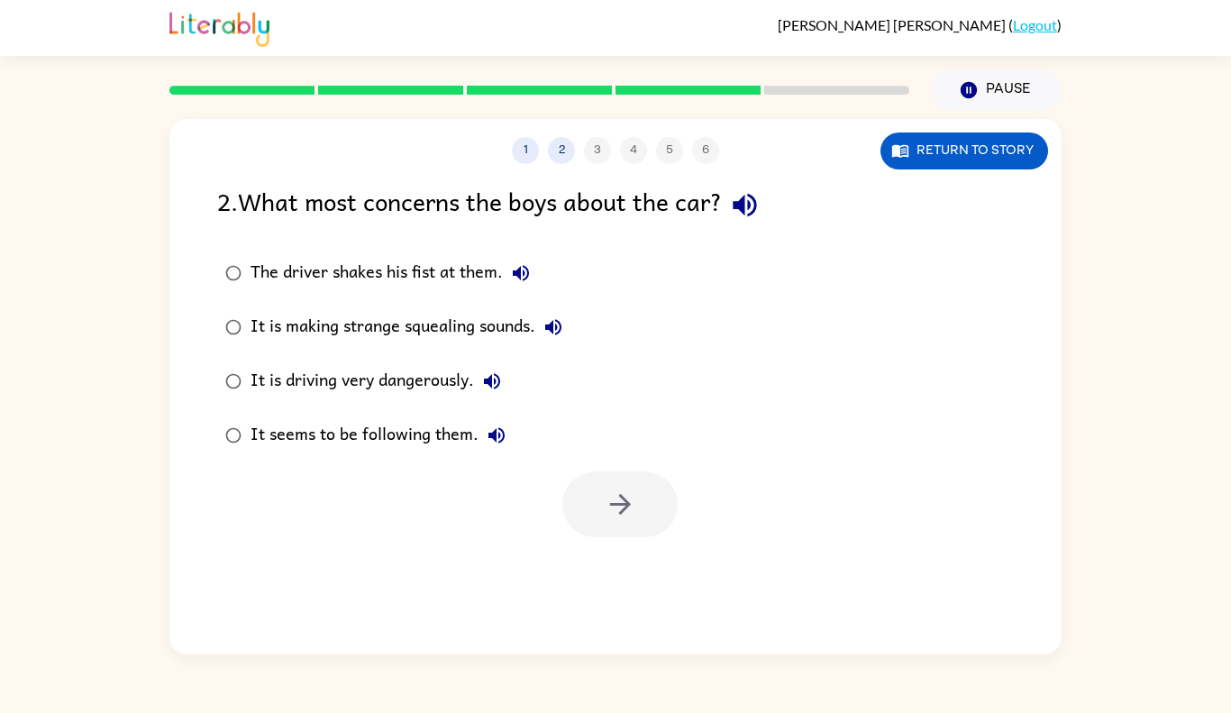
click at [375, 381] on div "It is driving very dangerously." at bounding box center [379, 381] width 259 height 36
click at [630, 492] on icon "button" at bounding box center [621, 504] width 32 height 32
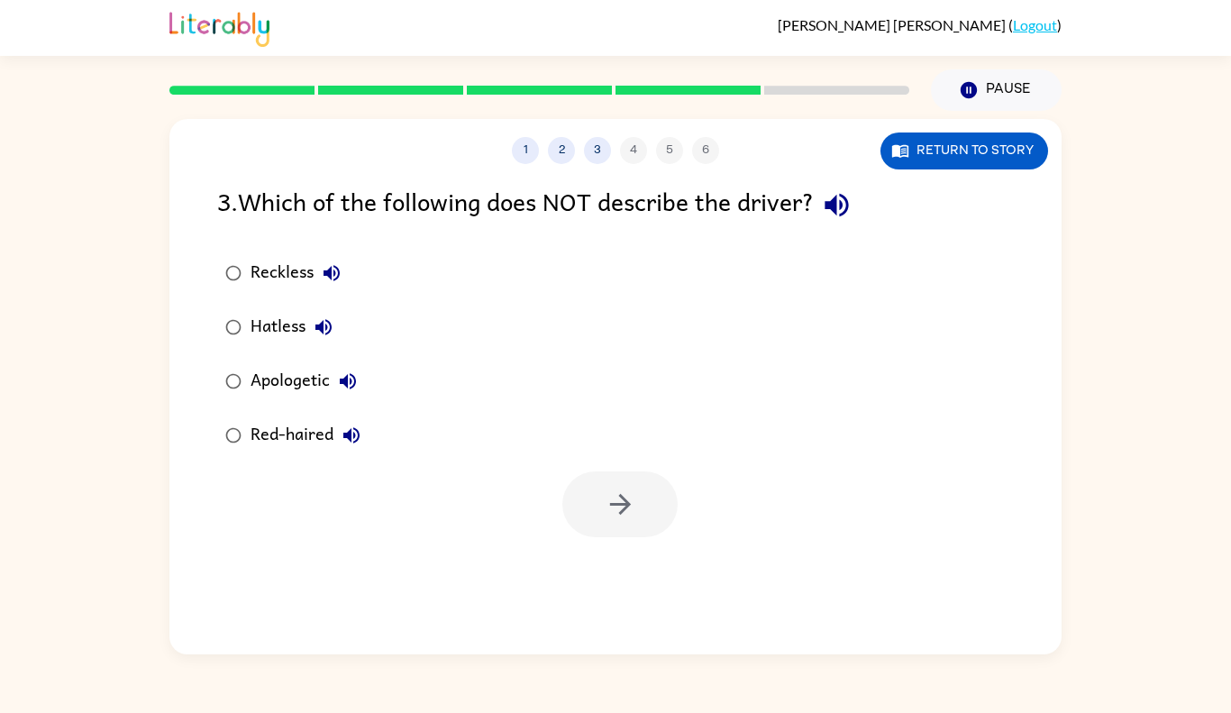
click at [284, 384] on div "Apologetic" at bounding box center [307, 381] width 115 height 36
click at [606, 497] on icon "button" at bounding box center [621, 504] width 32 height 32
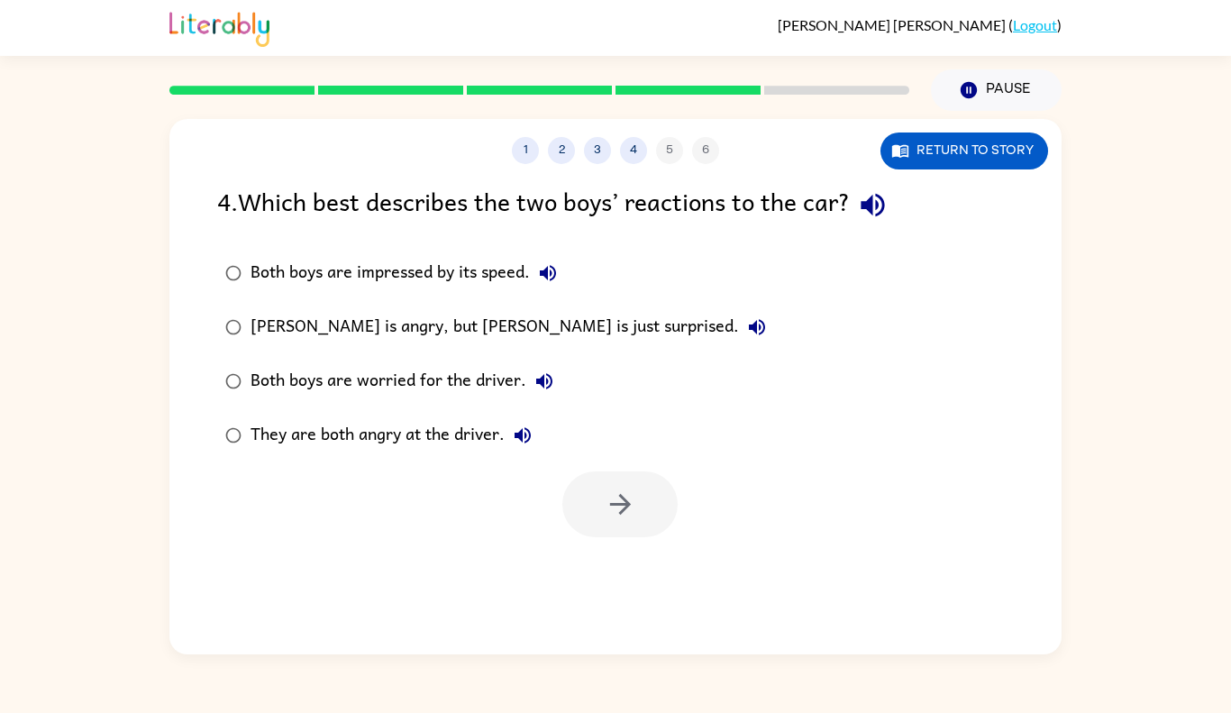
click at [449, 436] on div "They are both angry at the driver." at bounding box center [395, 435] width 290 height 36
click at [617, 532] on button "button" at bounding box center [619, 504] width 115 height 66
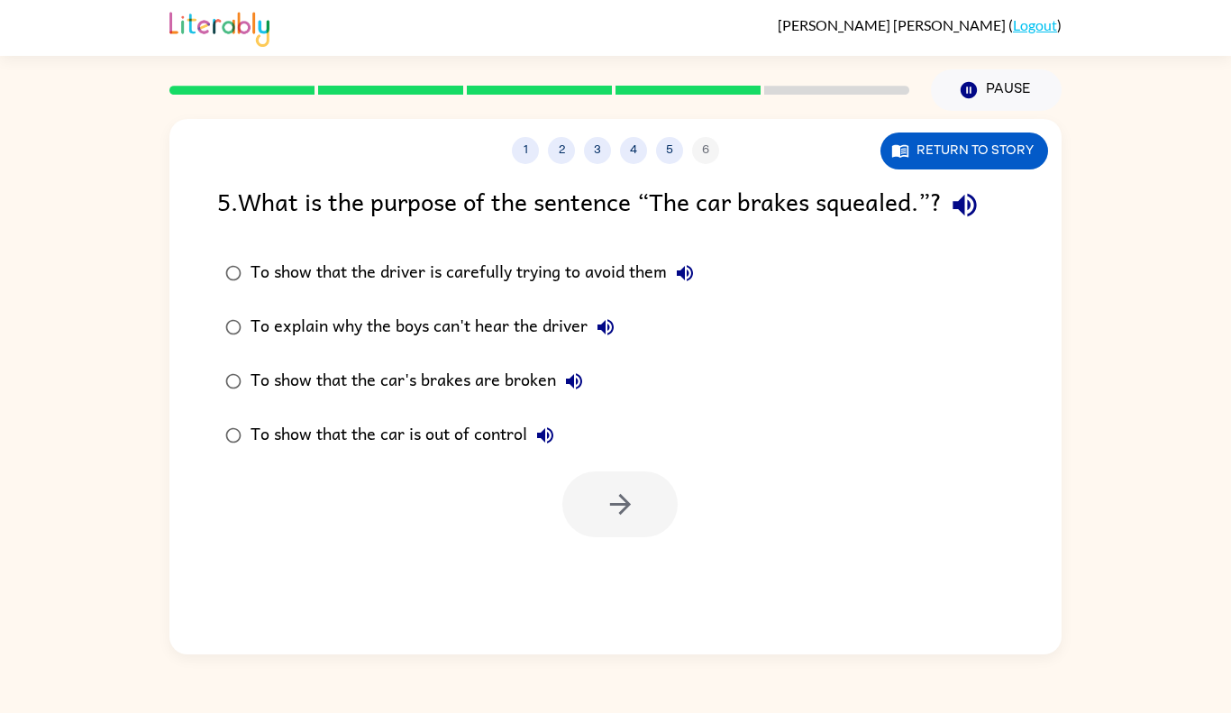
click at [562, 273] on div "To show that the driver is carefully trying to avoid them" at bounding box center [476, 273] width 452 height 36
click at [611, 509] on icon "button" at bounding box center [621, 504] width 32 height 32
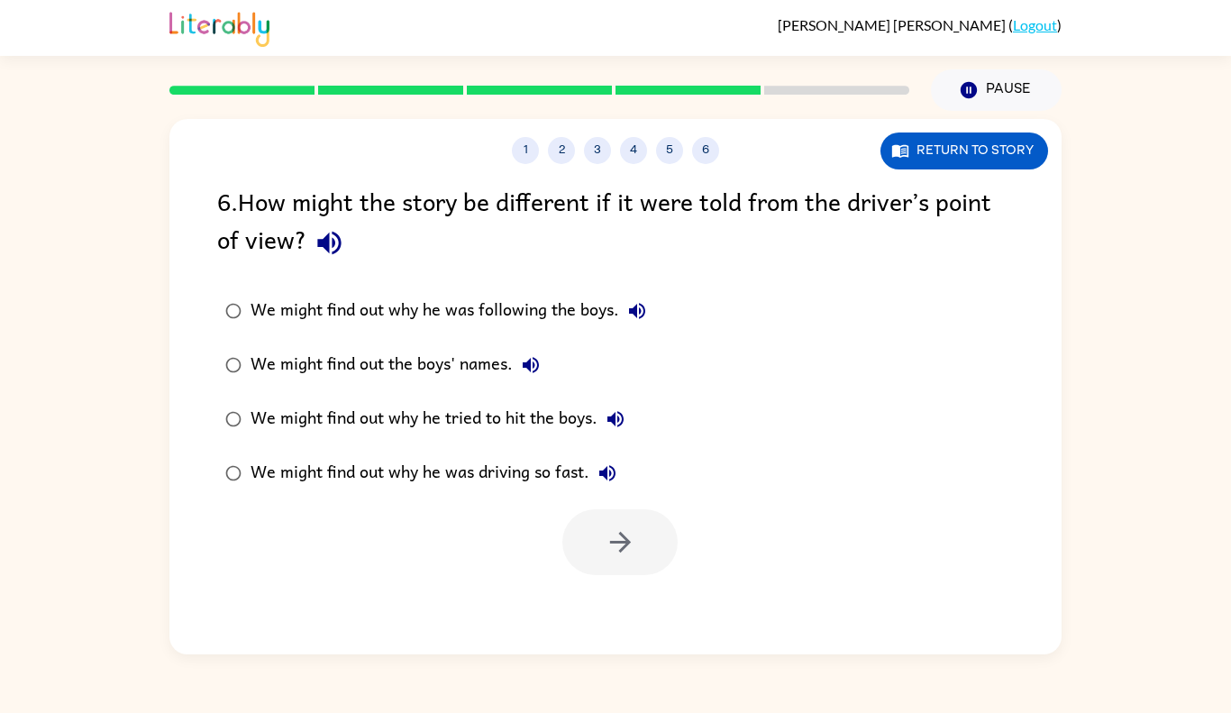
click at [487, 477] on div "We might find out why he was driving so fast." at bounding box center [437, 473] width 375 height 36
click at [609, 551] on icon "button" at bounding box center [621, 542] width 32 height 32
